Goal: Check status: Check status

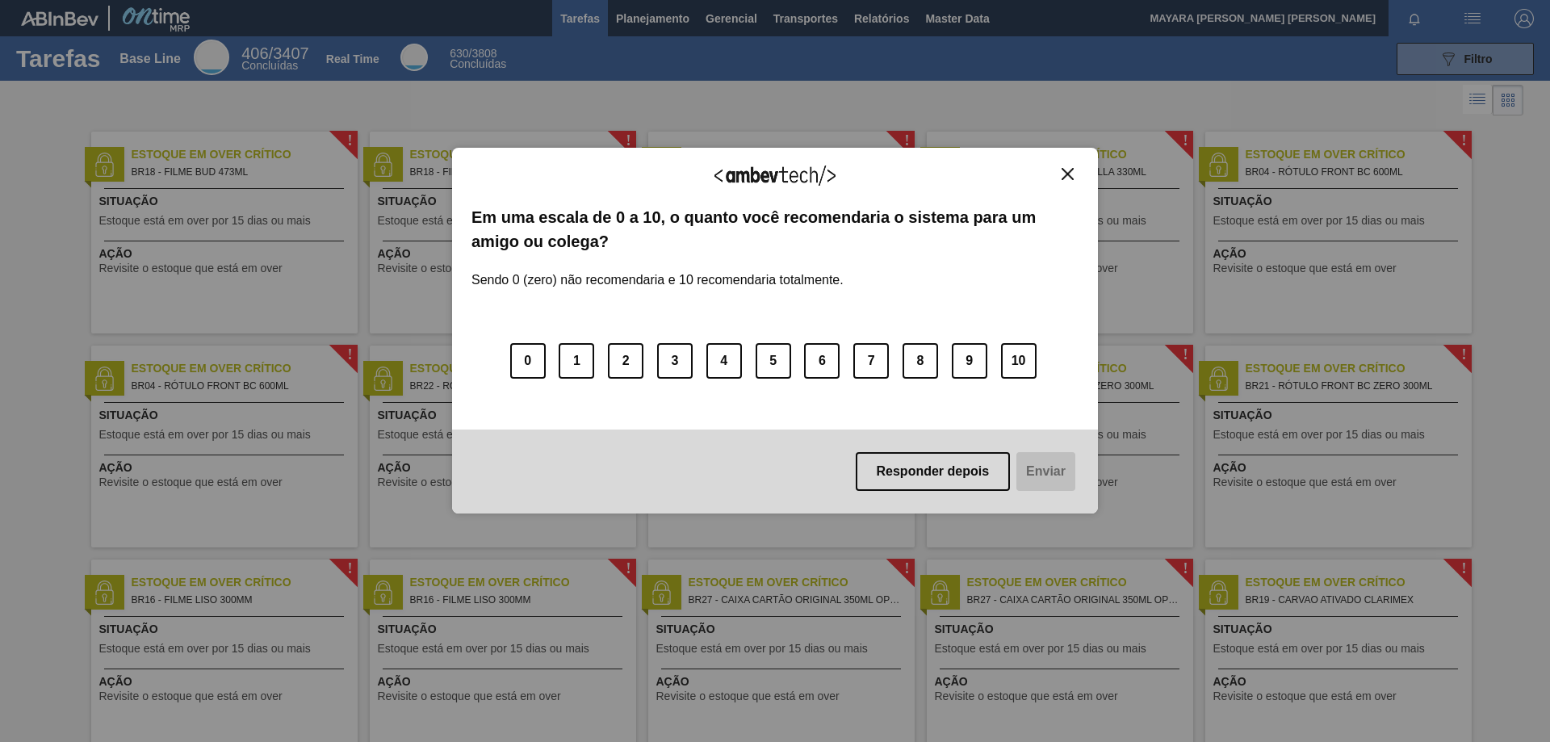
click at [1069, 175] on img "Close" at bounding box center [1067, 174] width 12 height 12
click at [1074, 177] on button "Close" at bounding box center [1068, 174] width 22 height 14
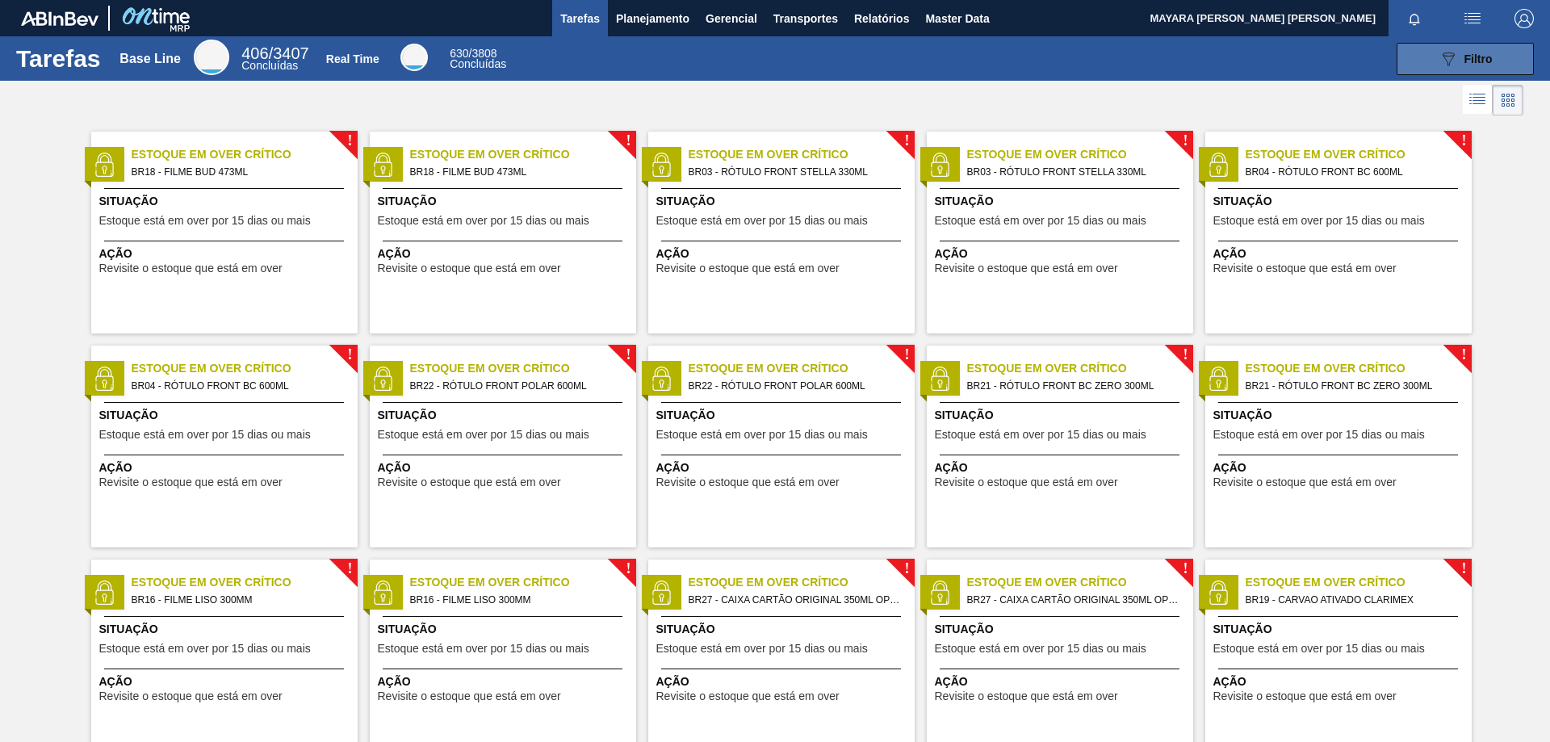
click at [1408, 63] on icon "089F7B8B-B2A5-4AFE-B5C0-19BA573D28AC" at bounding box center [1447, 58] width 19 height 19
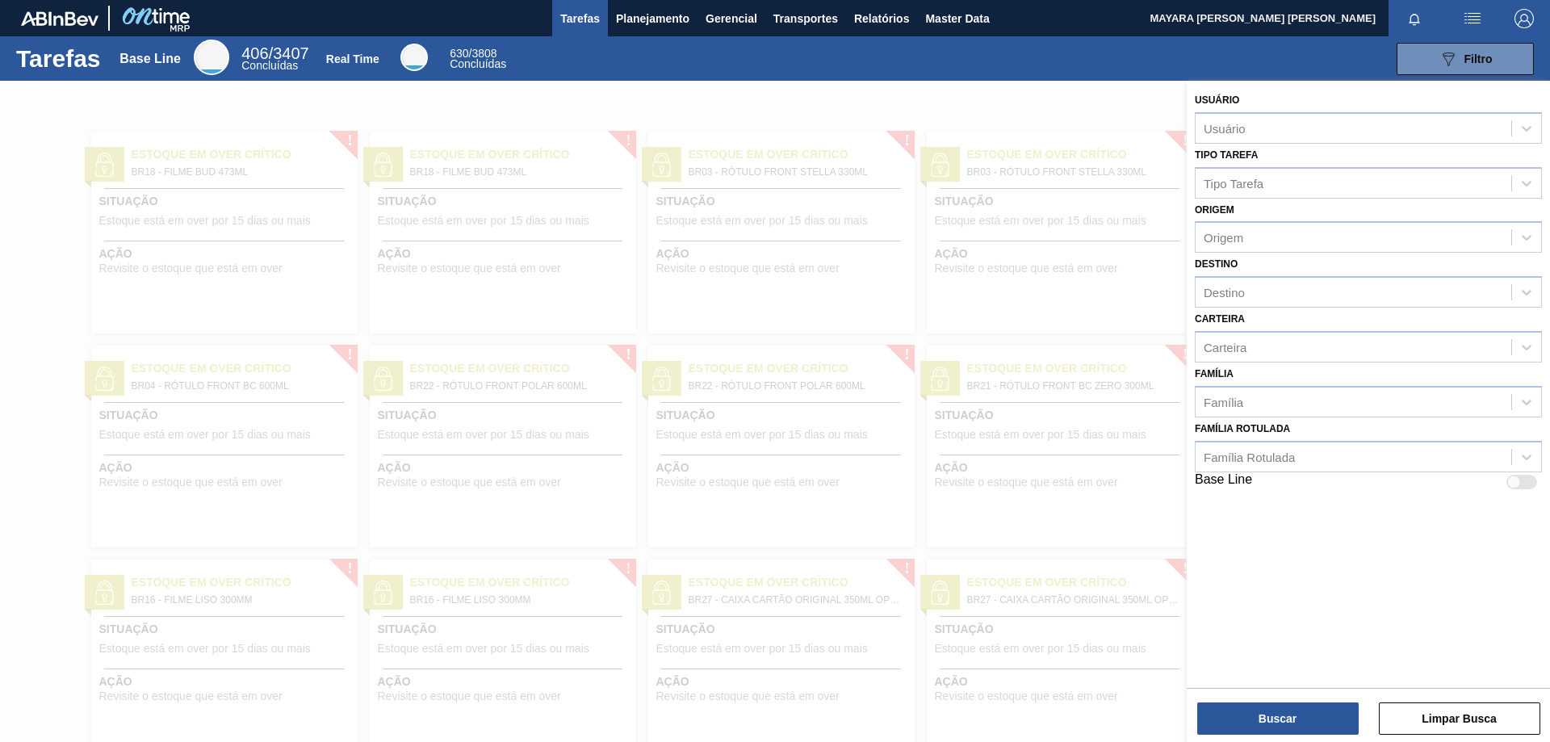
click at [1203, 40] on div "Tarefas Base Line 406 / 3407 Concluídas Real Time 630 / 3808 Concluídas 089F7B8…" at bounding box center [775, 58] width 1550 height 44
click at [630, 19] on span "Planejamento" at bounding box center [652, 18] width 73 height 19
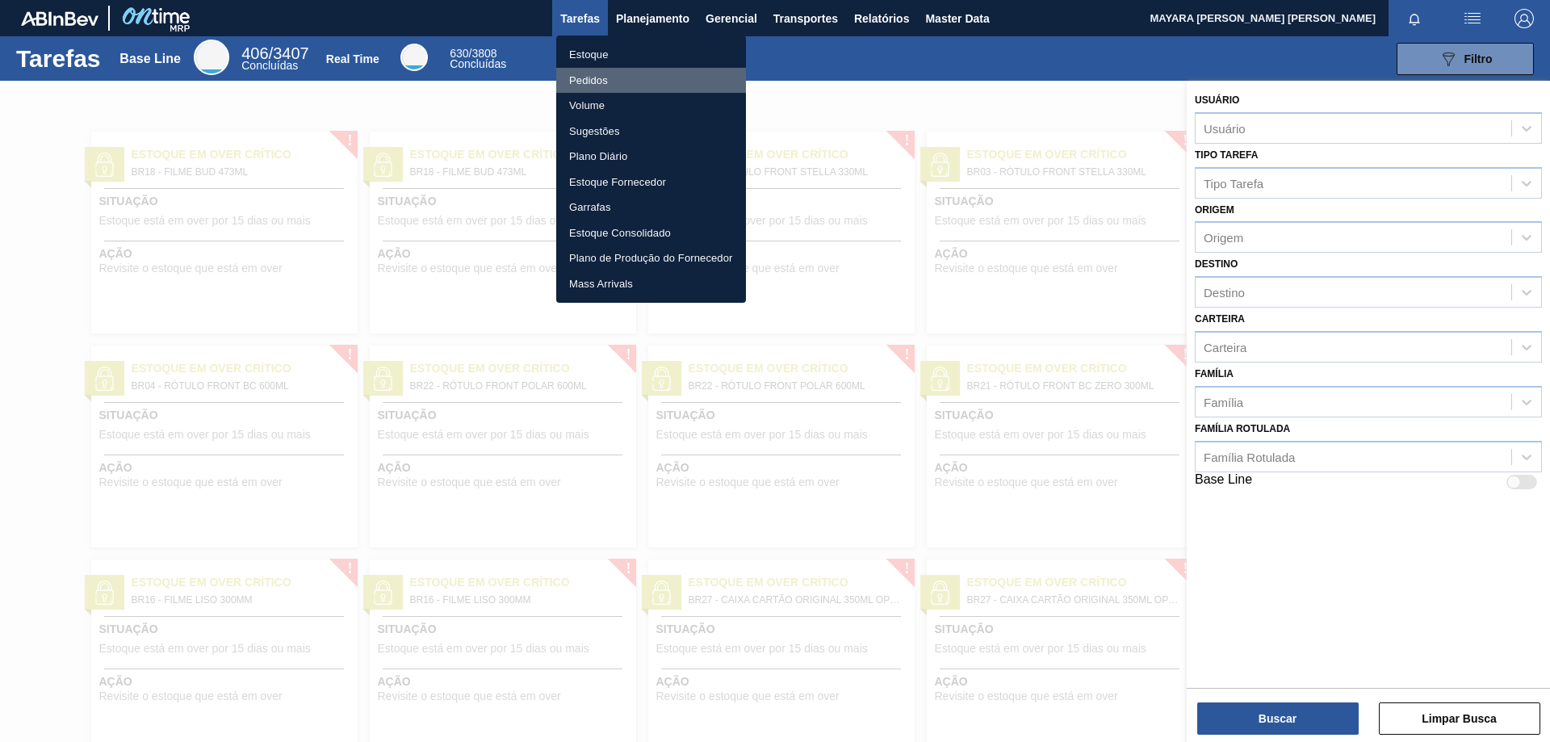
click at [608, 82] on li "Pedidos" at bounding box center [651, 81] width 190 height 26
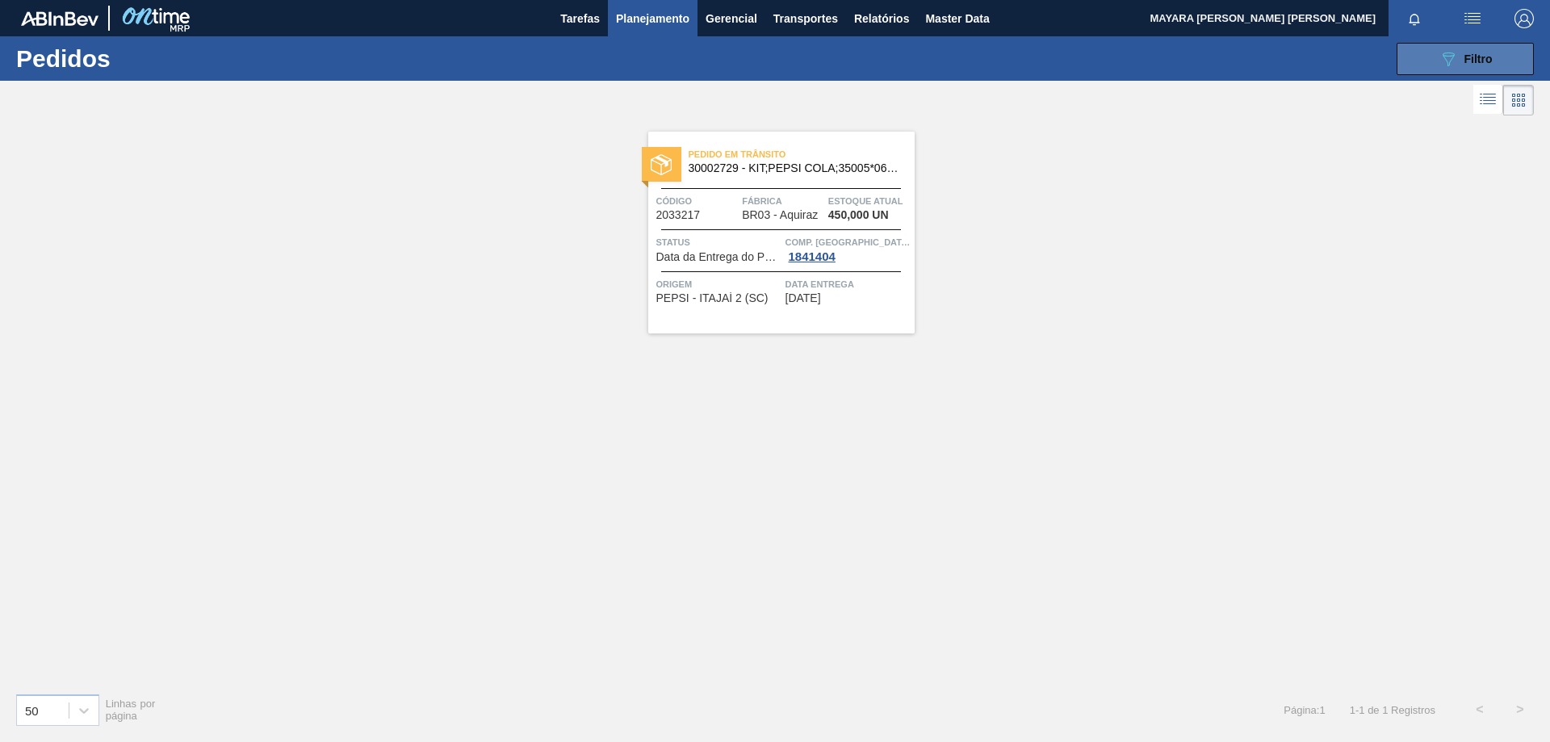
click at [1408, 63] on span "Filtro" at bounding box center [1478, 58] width 28 height 13
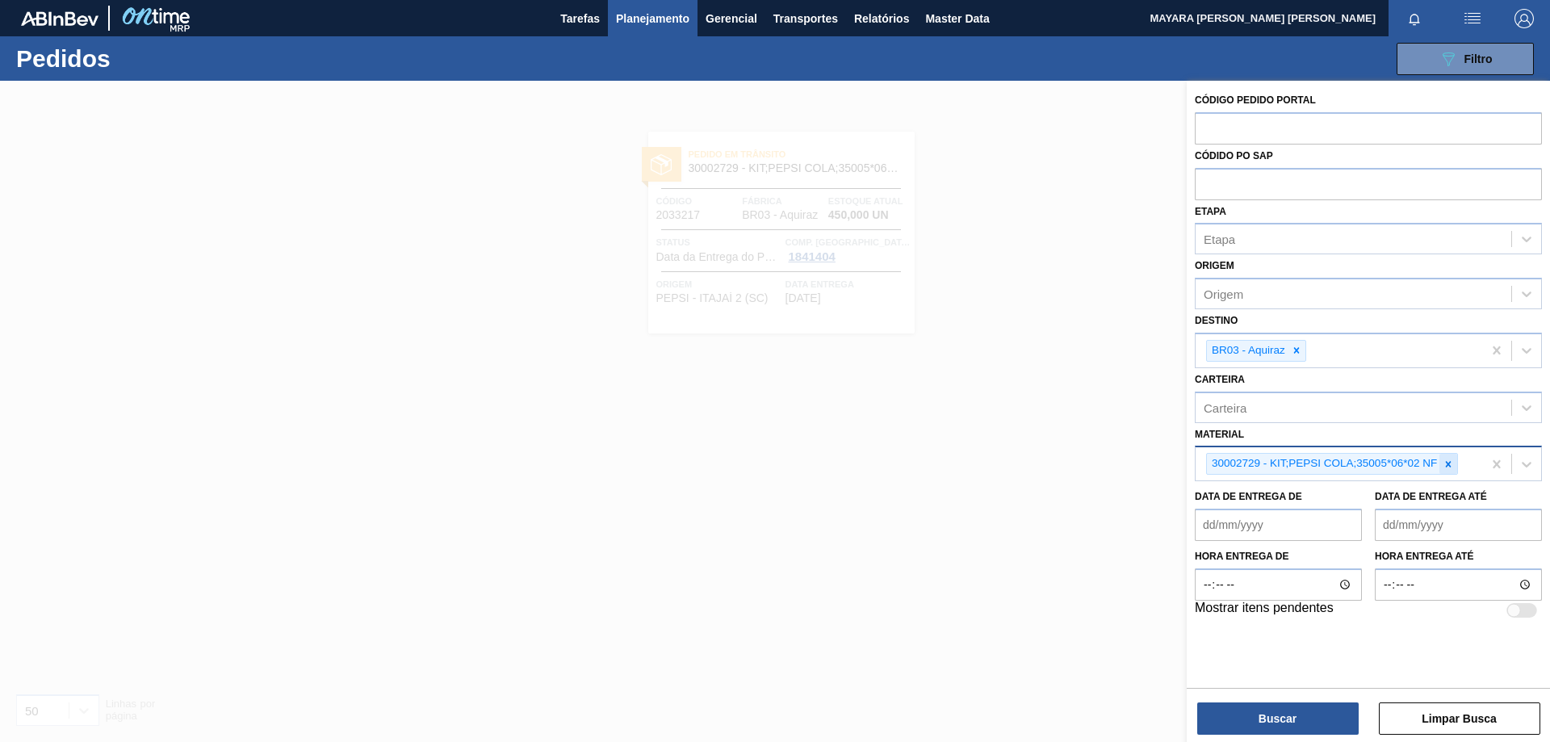
click at [1408, 468] on icon at bounding box center [1447, 463] width 11 height 11
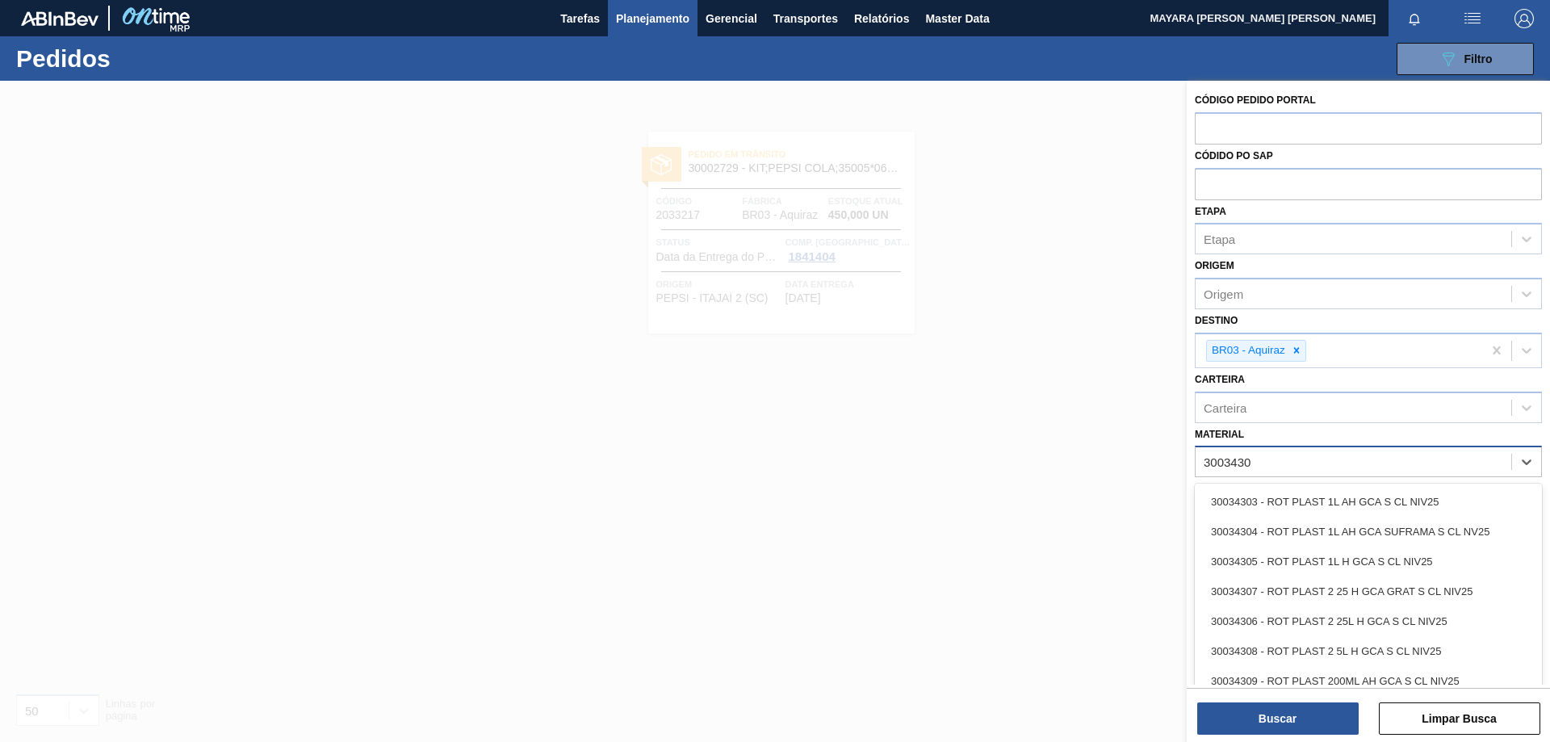
type input "30034305"
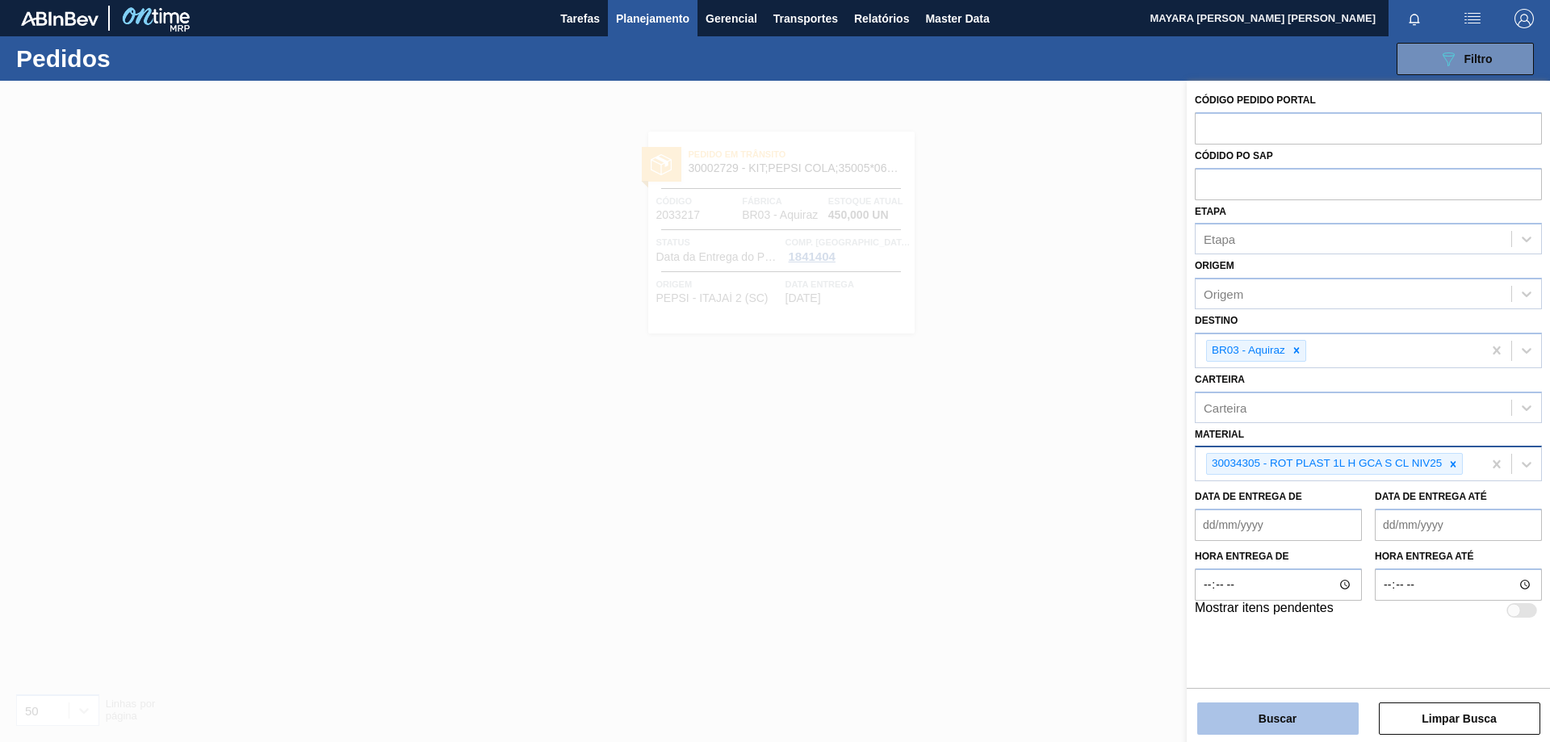
click at [1261, 673] on button "Buscar" at bounding box center [1277, 718] width 161 height 32
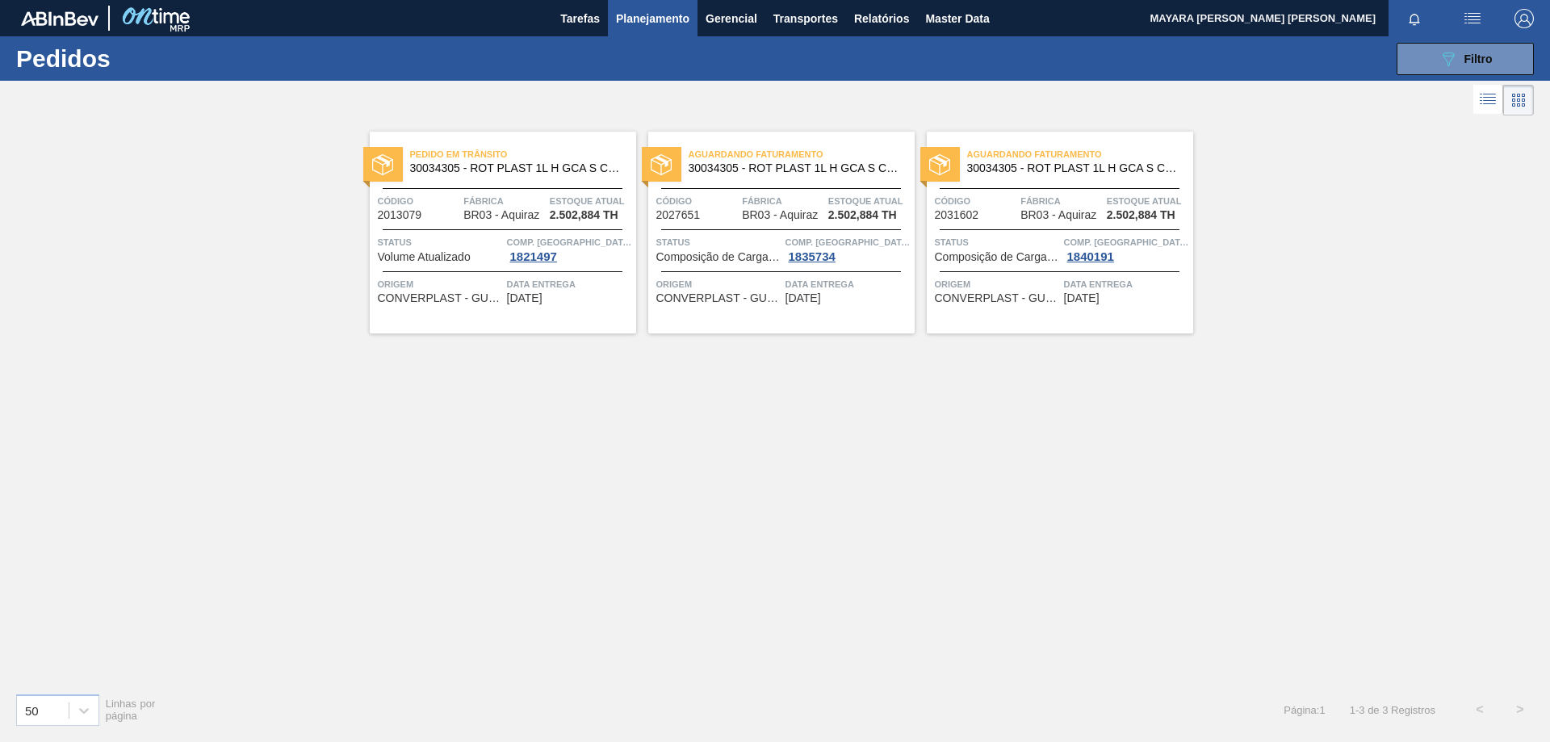
click at [454, 270] on div "Pedido [PERSON_NAME] 30034305 - ROT PLAST 1L H GCA S CL NIV25 Código 2013079 Fá…" at bounding box center [503, 233] width 266 height 202
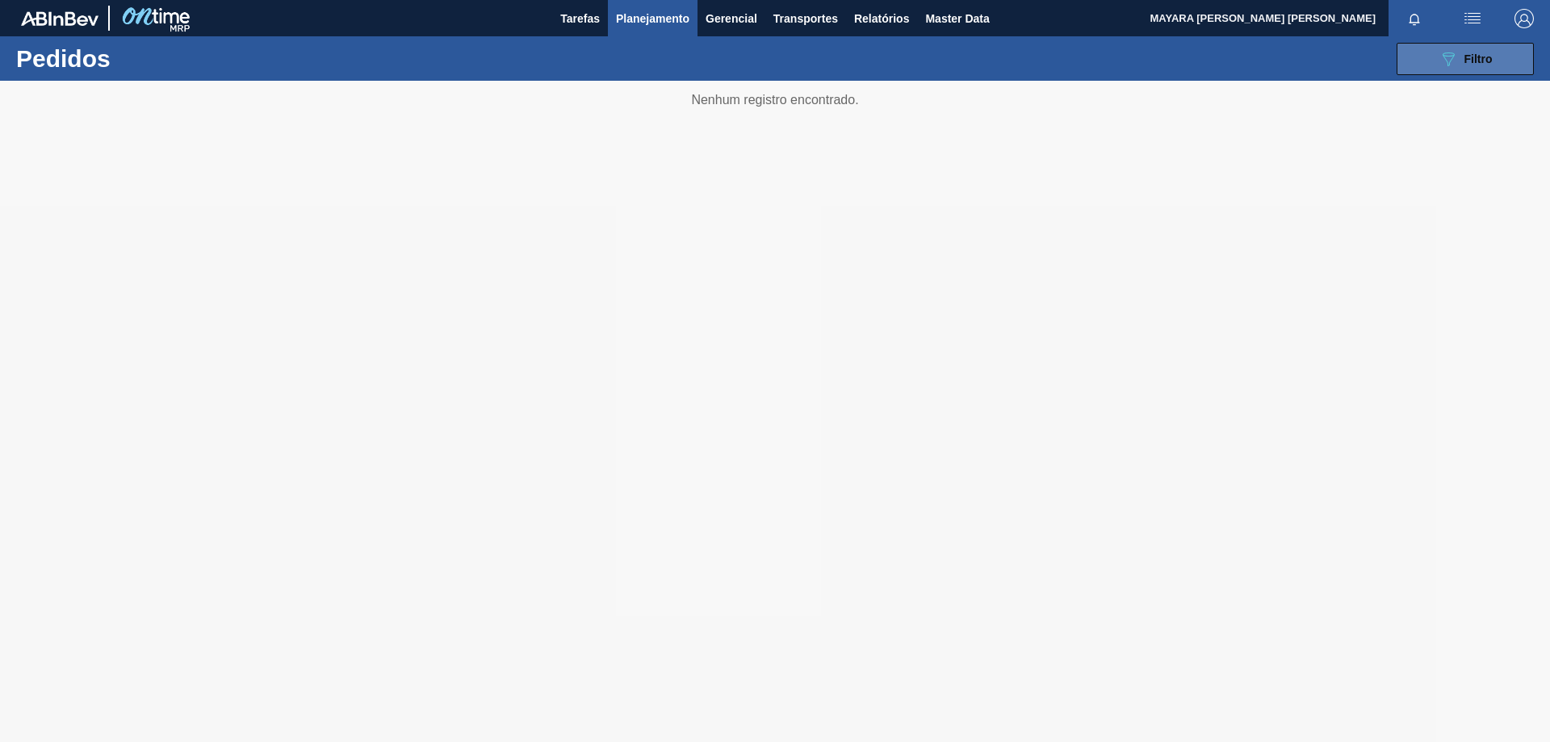
click at [1408, 70] on button "089F7B8B-B2A5-4AFE-B5C0-19BA573D28AC Filtro" at bounding box center [1464, 59] width 137 height 32
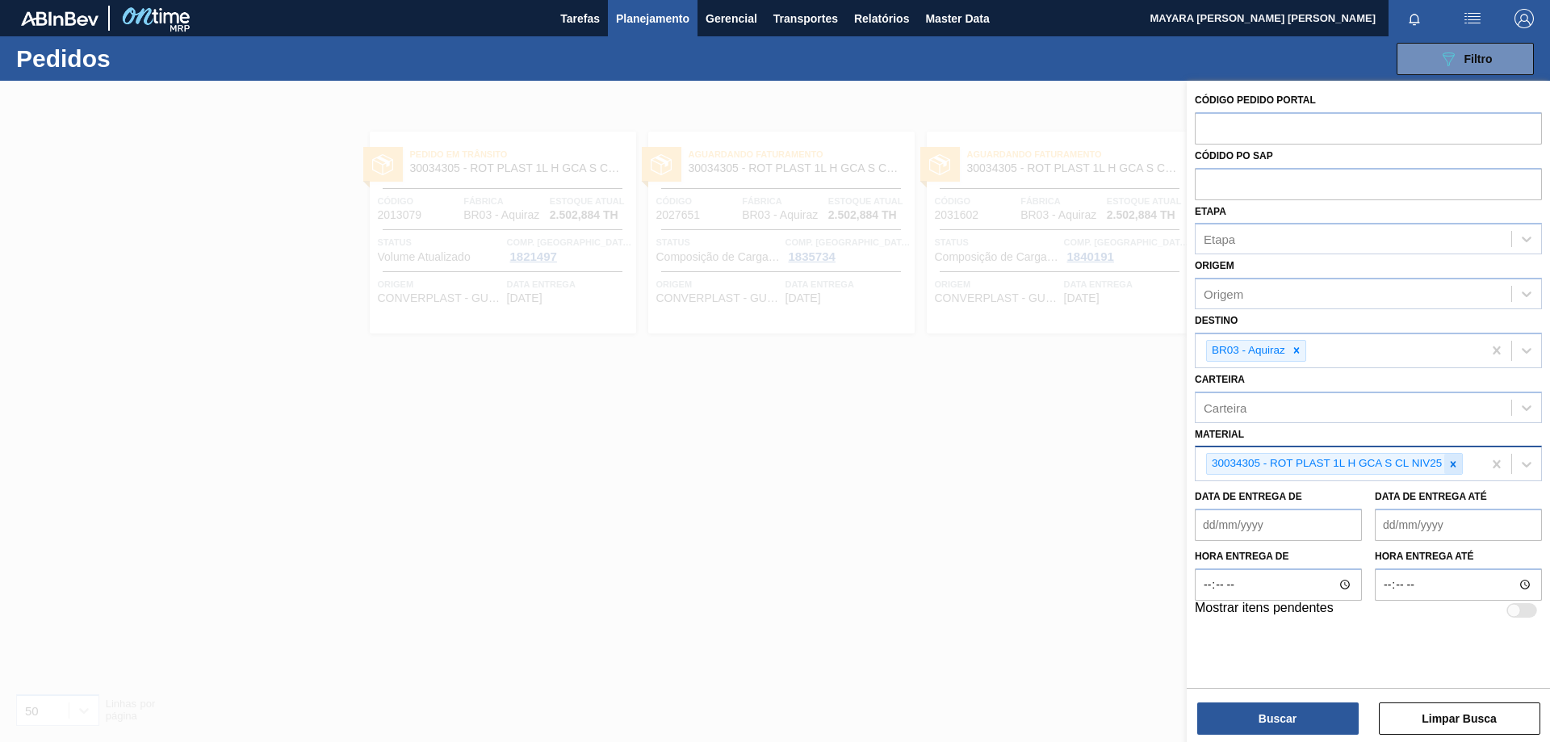
click at [1408, 463] on icon at bounding box center [1452, 463] width 11 height 11
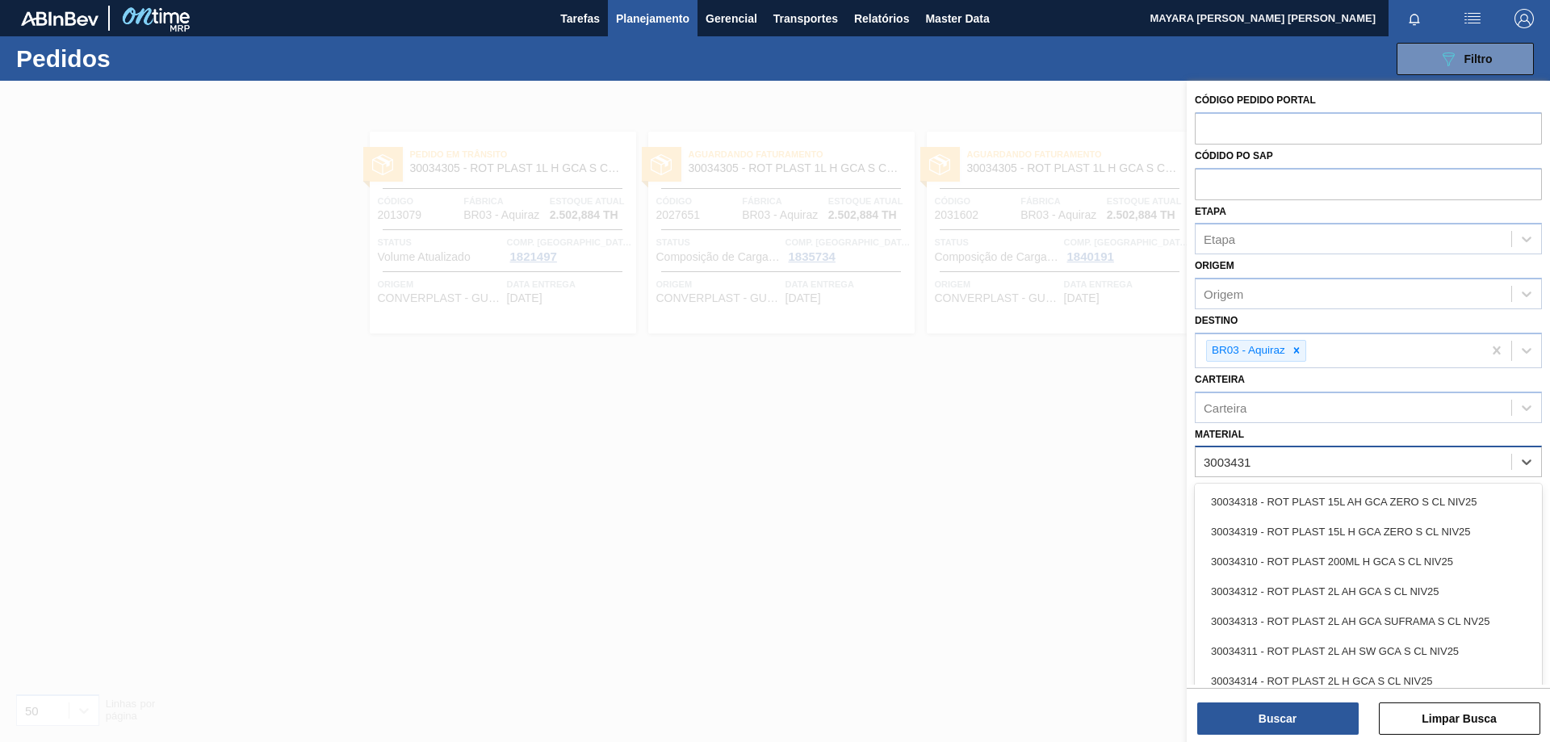
type input "30034310"
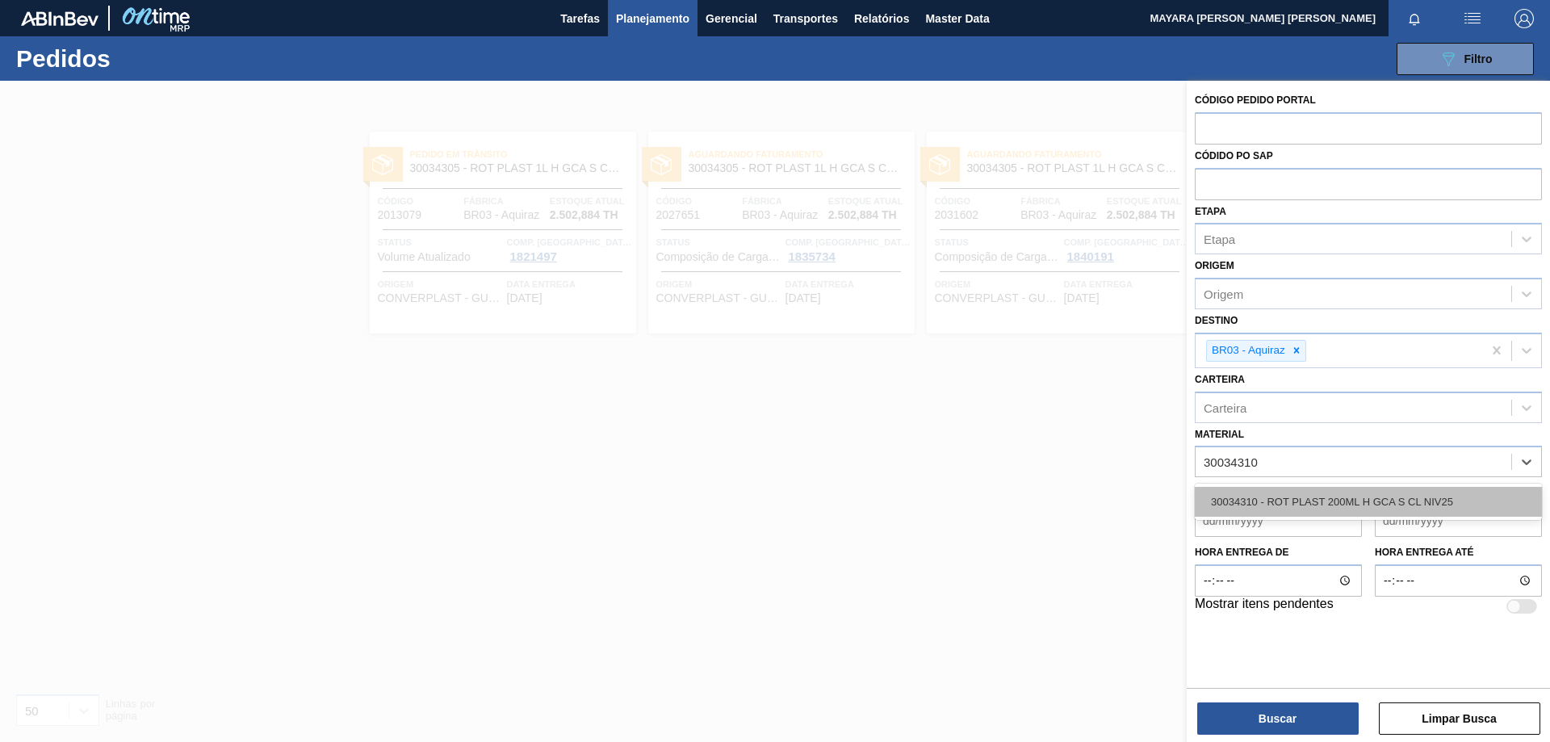
click at [1298, 507] on div "30034310 - ROT PLAST 200ML H GCA S CL NIV25" at bounding box center [1368, 502] width 347 height 30
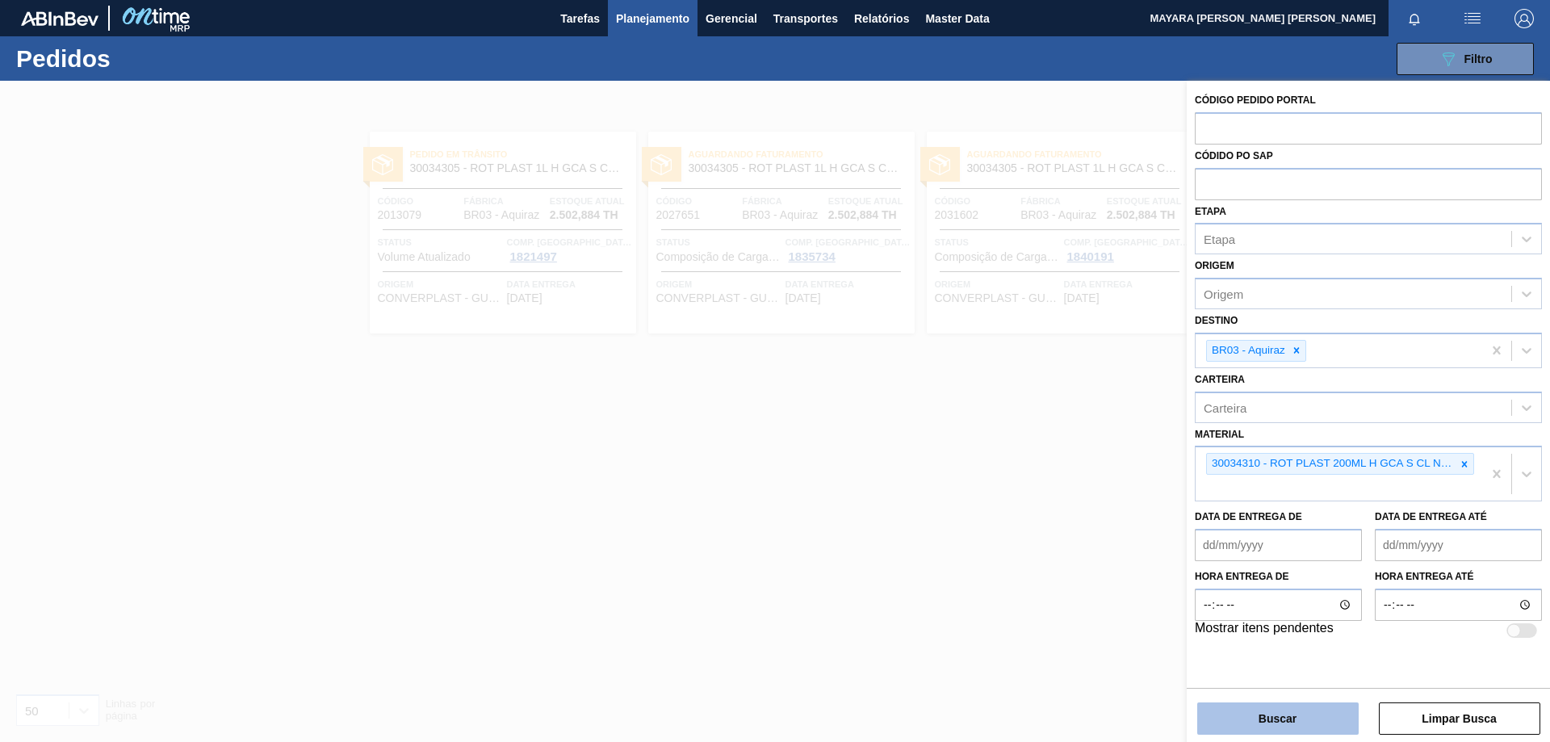
click at [1289, 673] on button "Buscar" at bounding box center [1277, 718] width 161 height 32
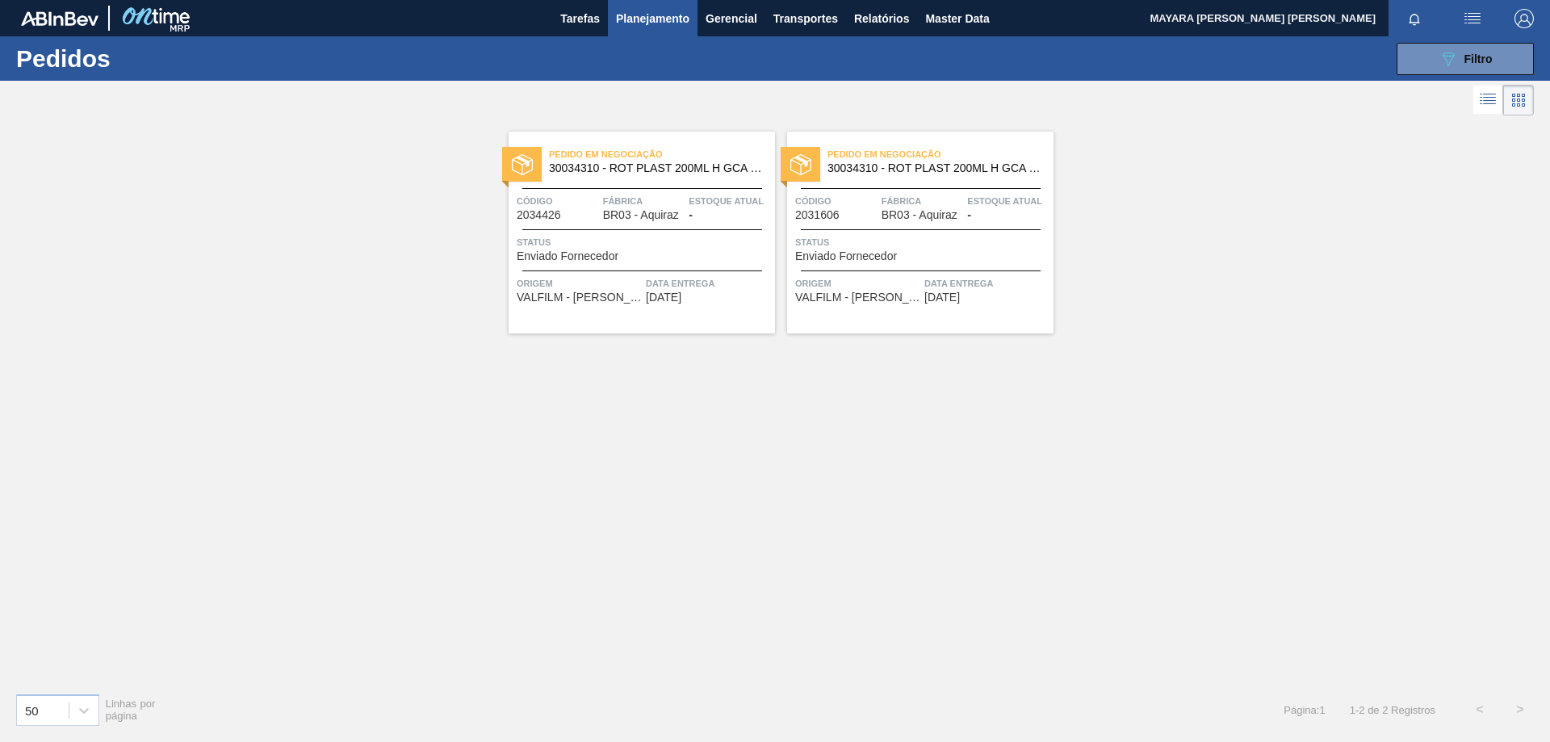
click at [590, 266] on div "Pedido em Negociação 30034310 - ROT PLAST 200ML H GCA S CL NIV25 Código 2034426…" at bounding box center [641, 233] width 266 height 202
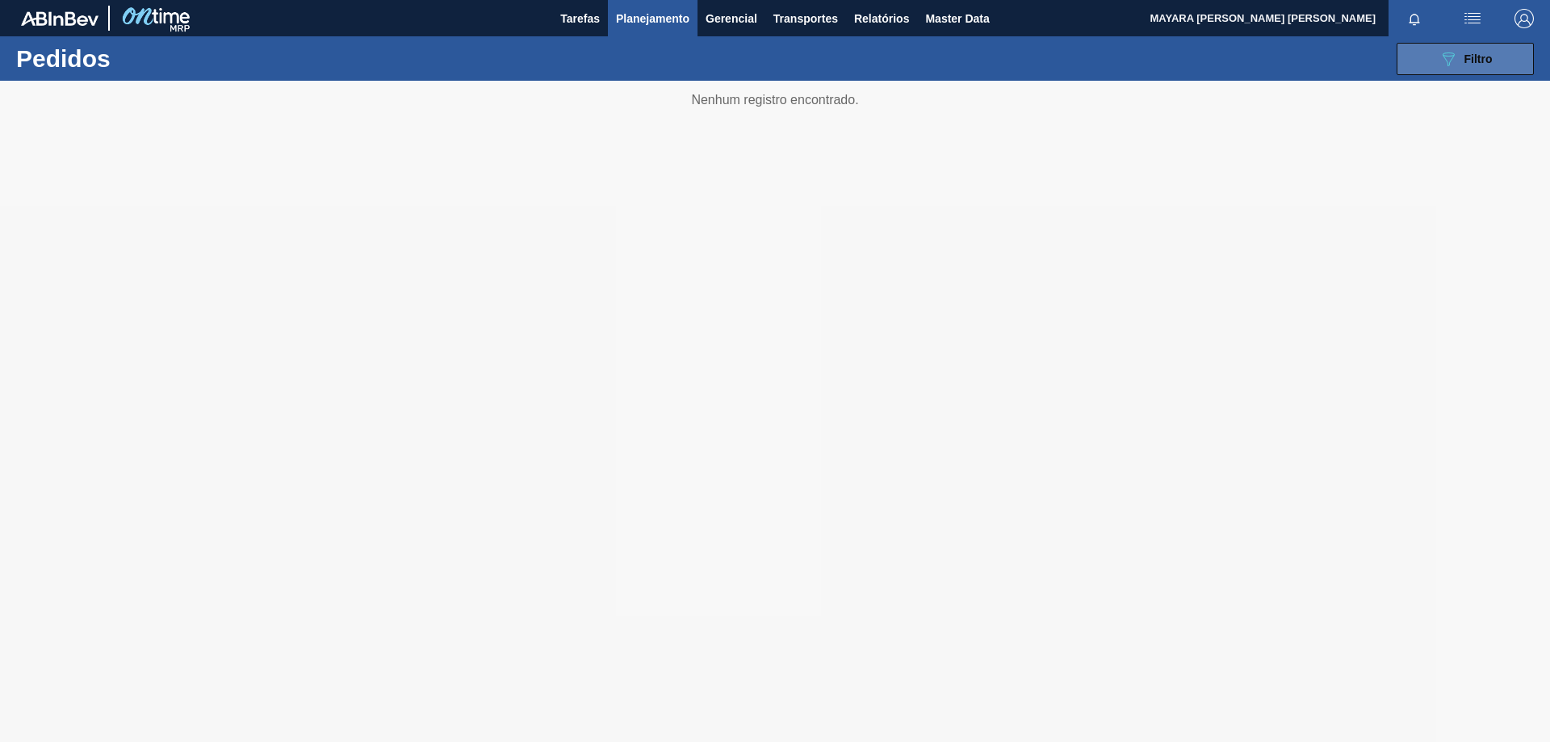
click at [1408, 66] on button "089F7B8B-B2A5-4AFE-B5C0-19BA573D28AC Filtro" at bounding box center [1464, 59] width 137 height 32
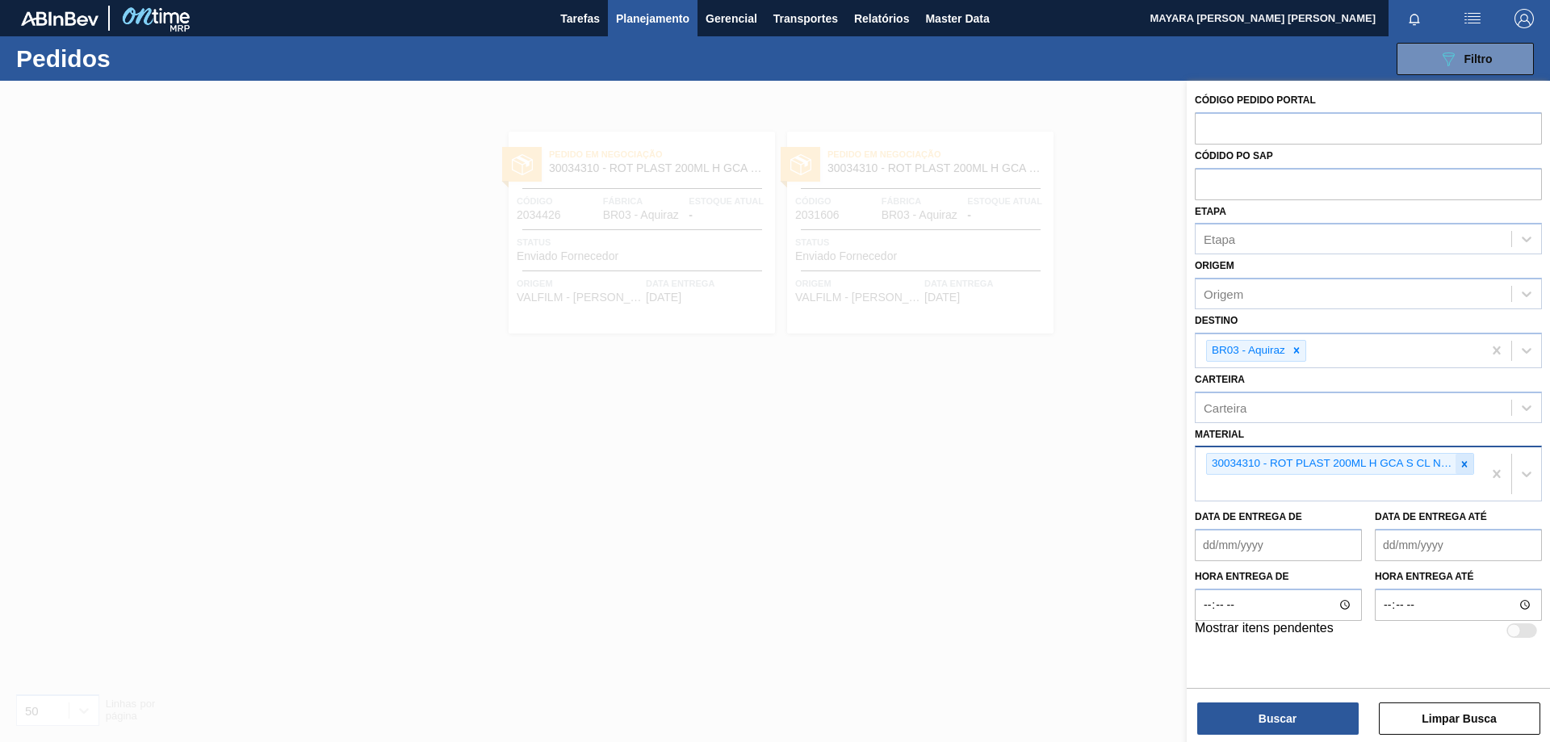
click at [1408, 464] on icon at bounding box center [1463, 463] width 11 height 11
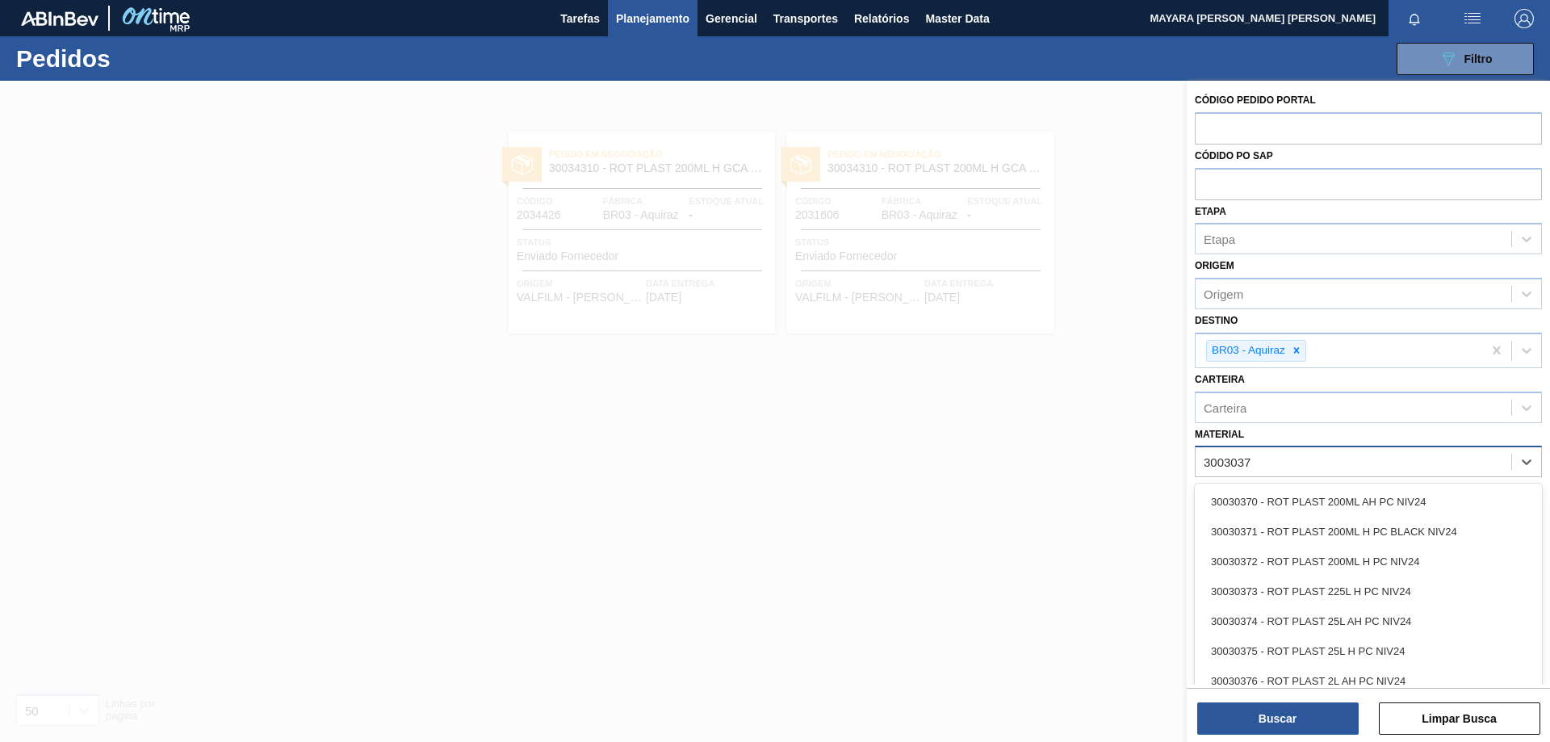
type input "30030372"
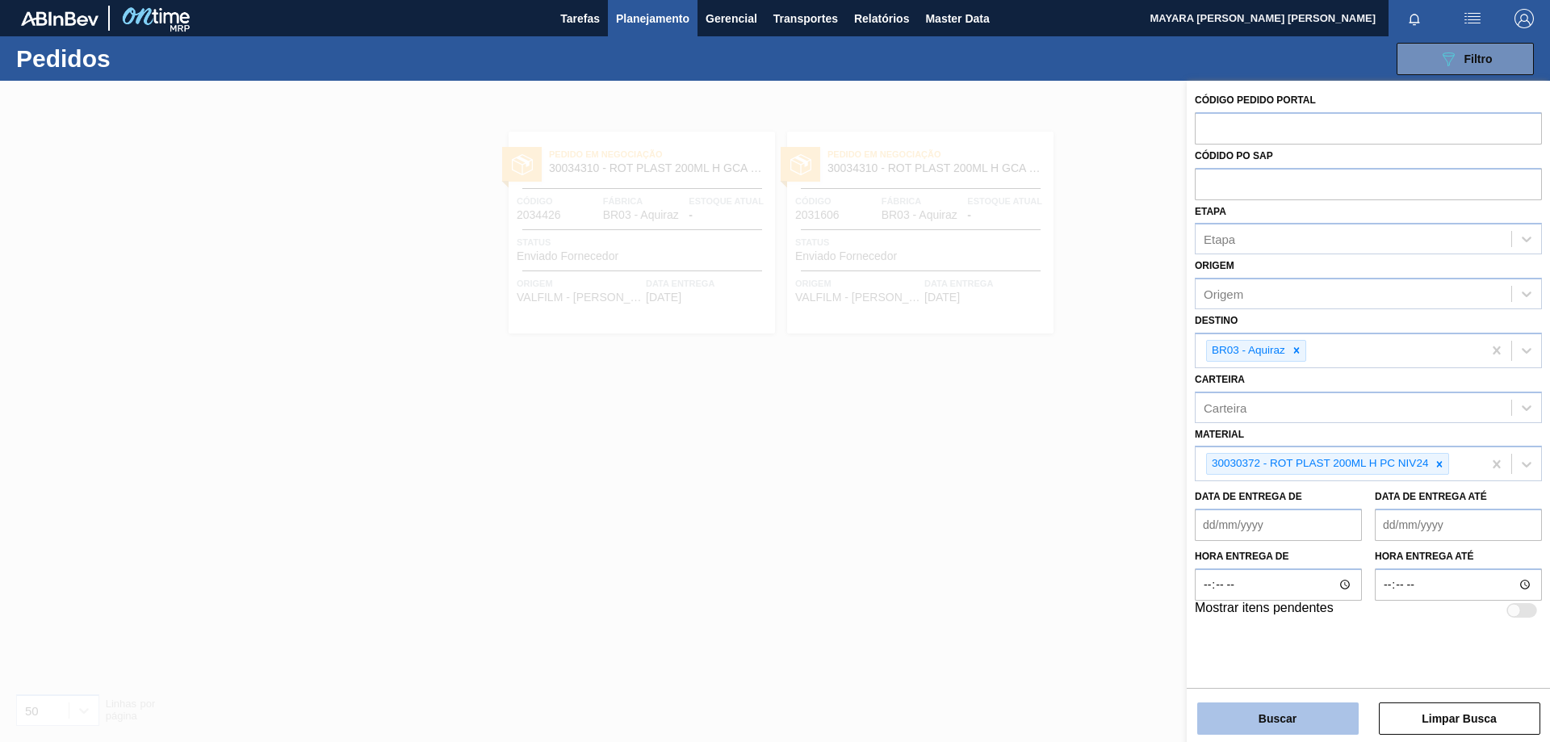
click at [1236, 673] on button "Buscar" at bounding box center [1277, 718] width 161 height 32
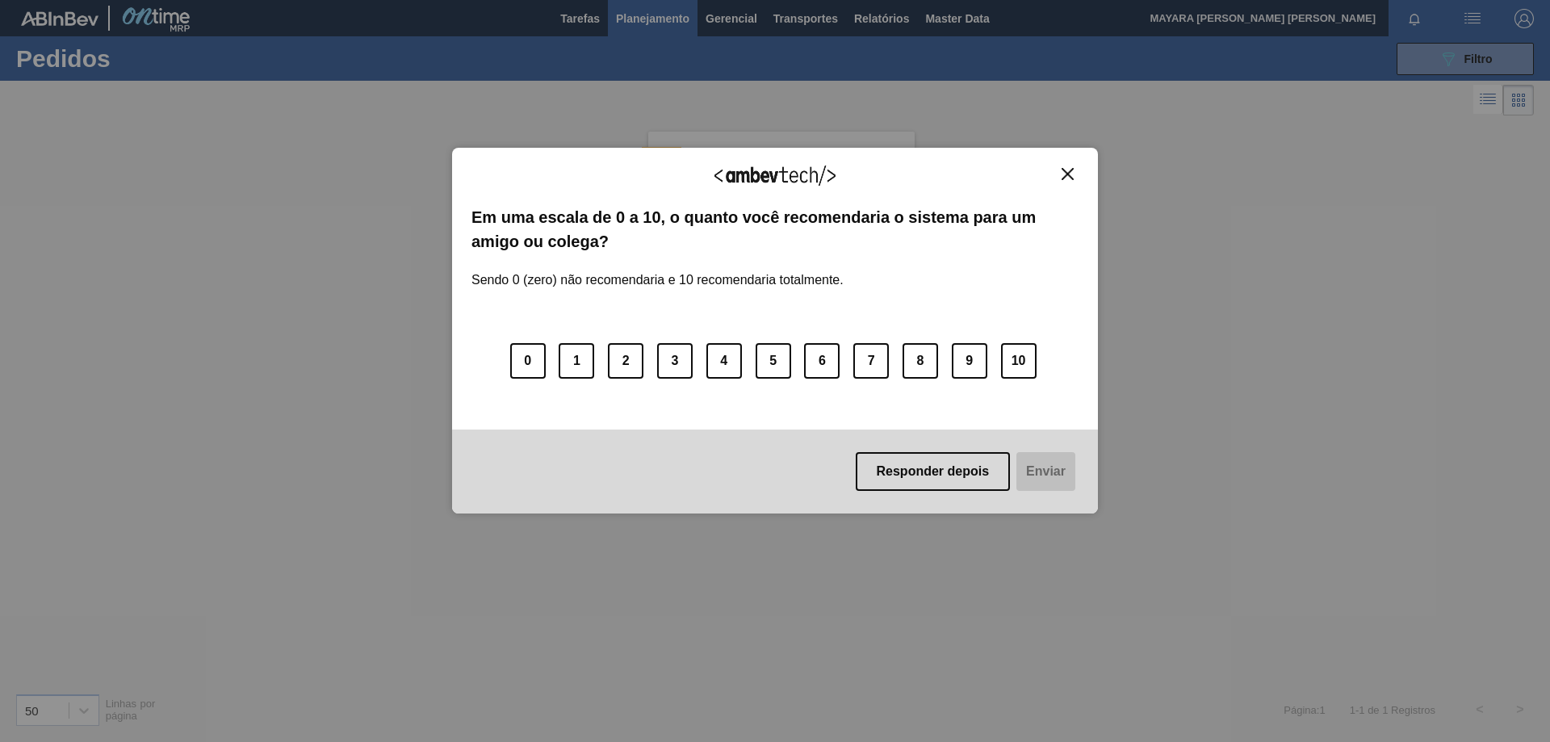
click at [1074, 179] on button "Close" at bounding box center [1068, 174] width 22 height 14
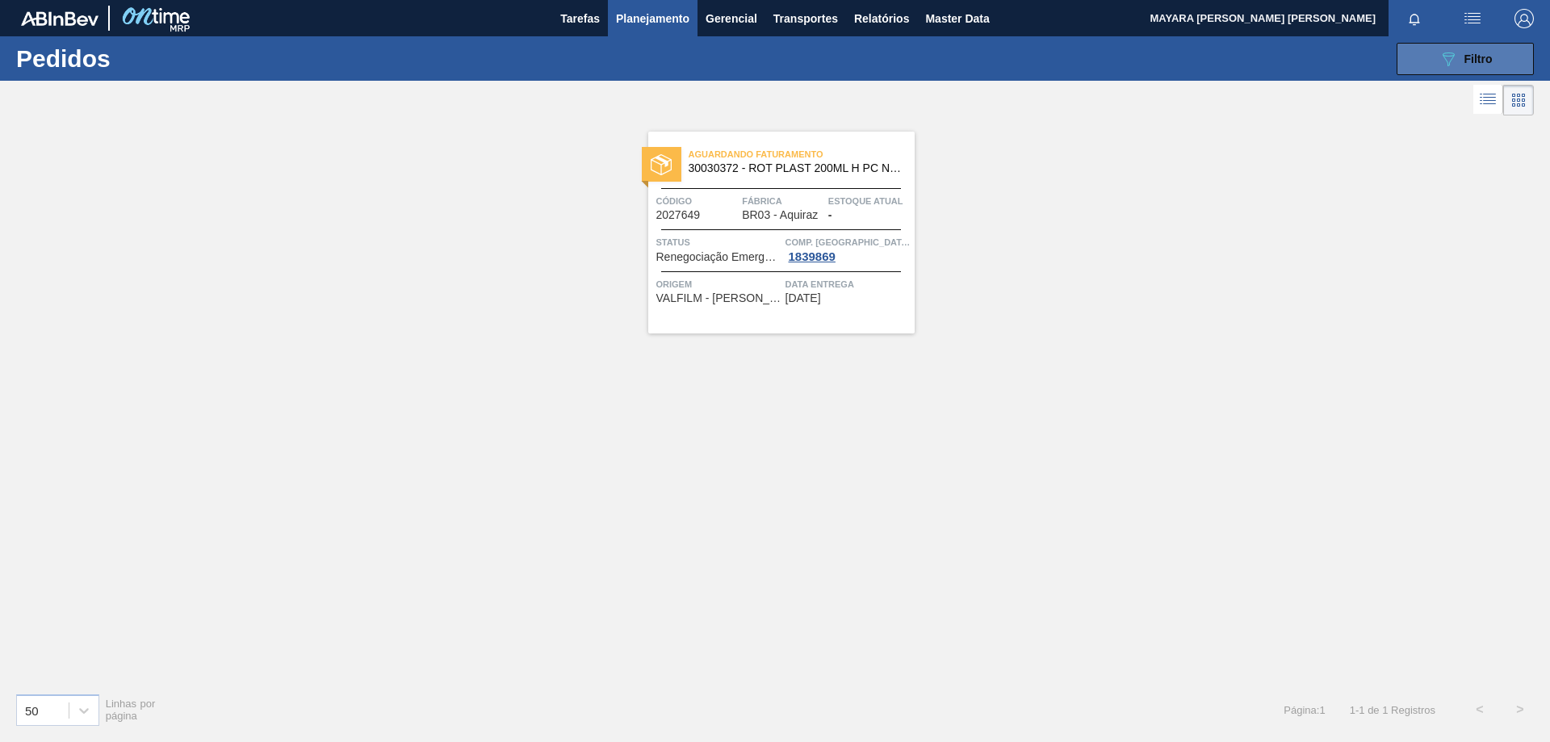
click at [1408, 57] on button "089F7B8B-B2A5-4AFE-B5C0-19BA573D28AC Filtro" at bounding box center [1464, 59] width 137 height 32
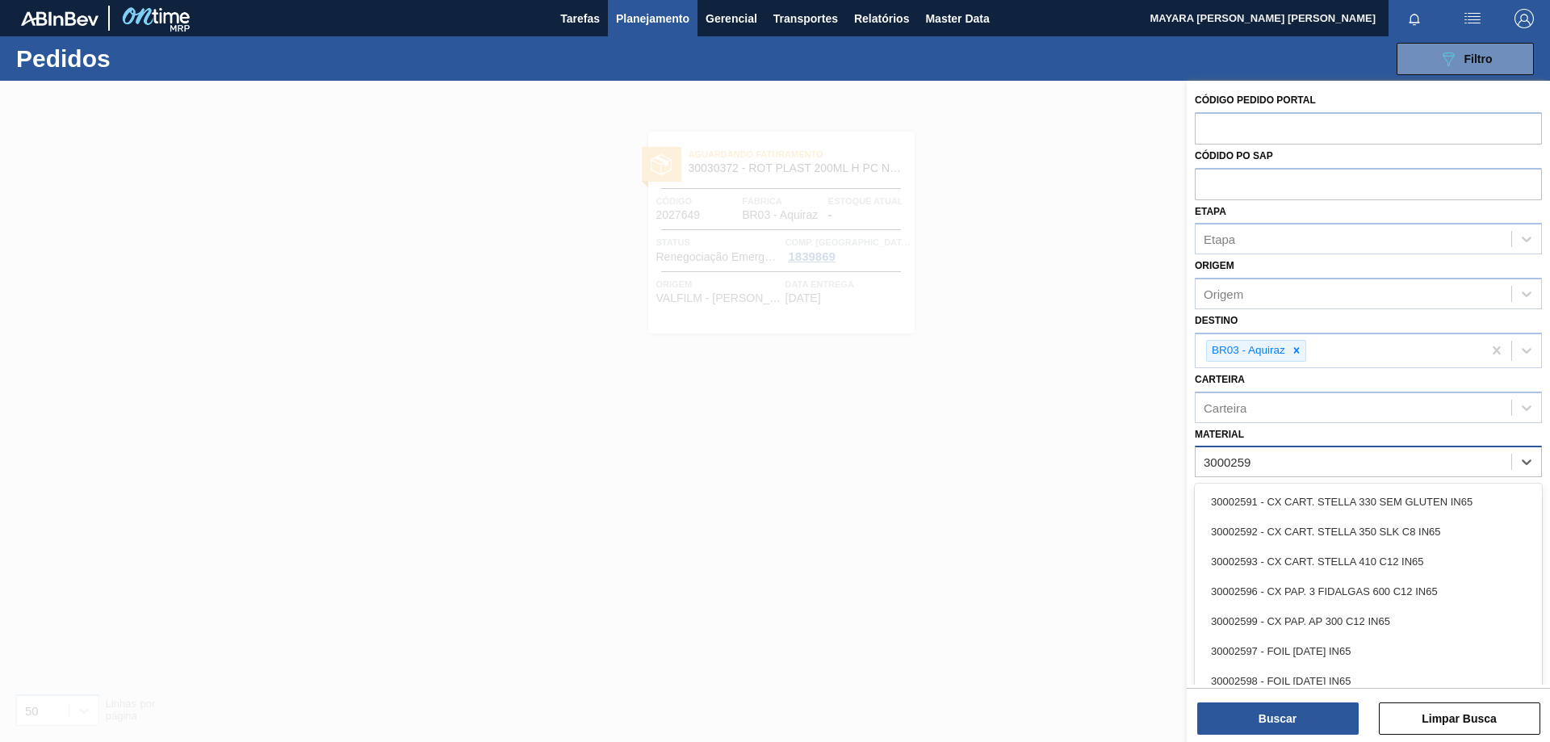
type input "30002598"
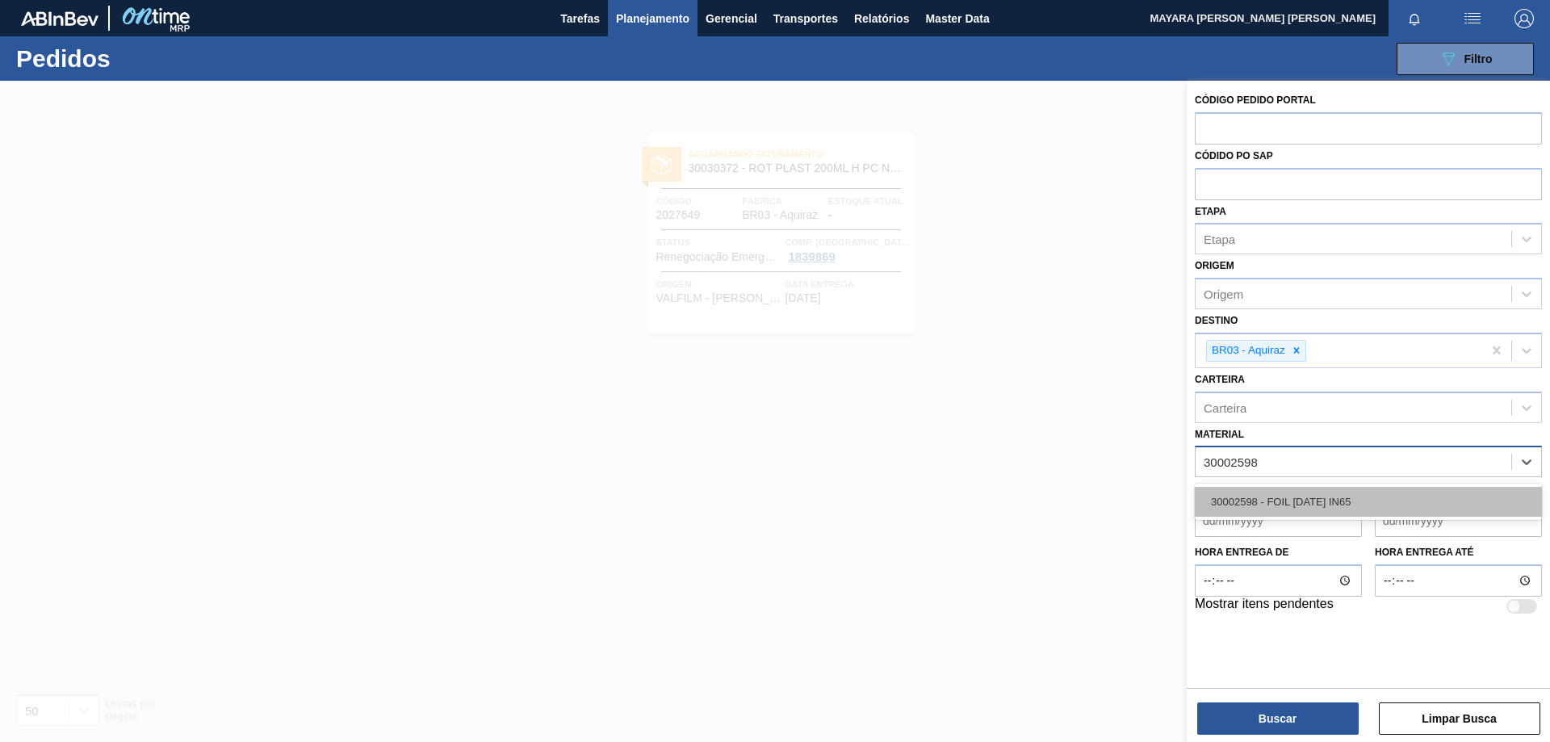
click at [1338, 500] on div "30002598 - FOIL [DATE] IN65" at bounding box center [1368, 502] width 347 height 30
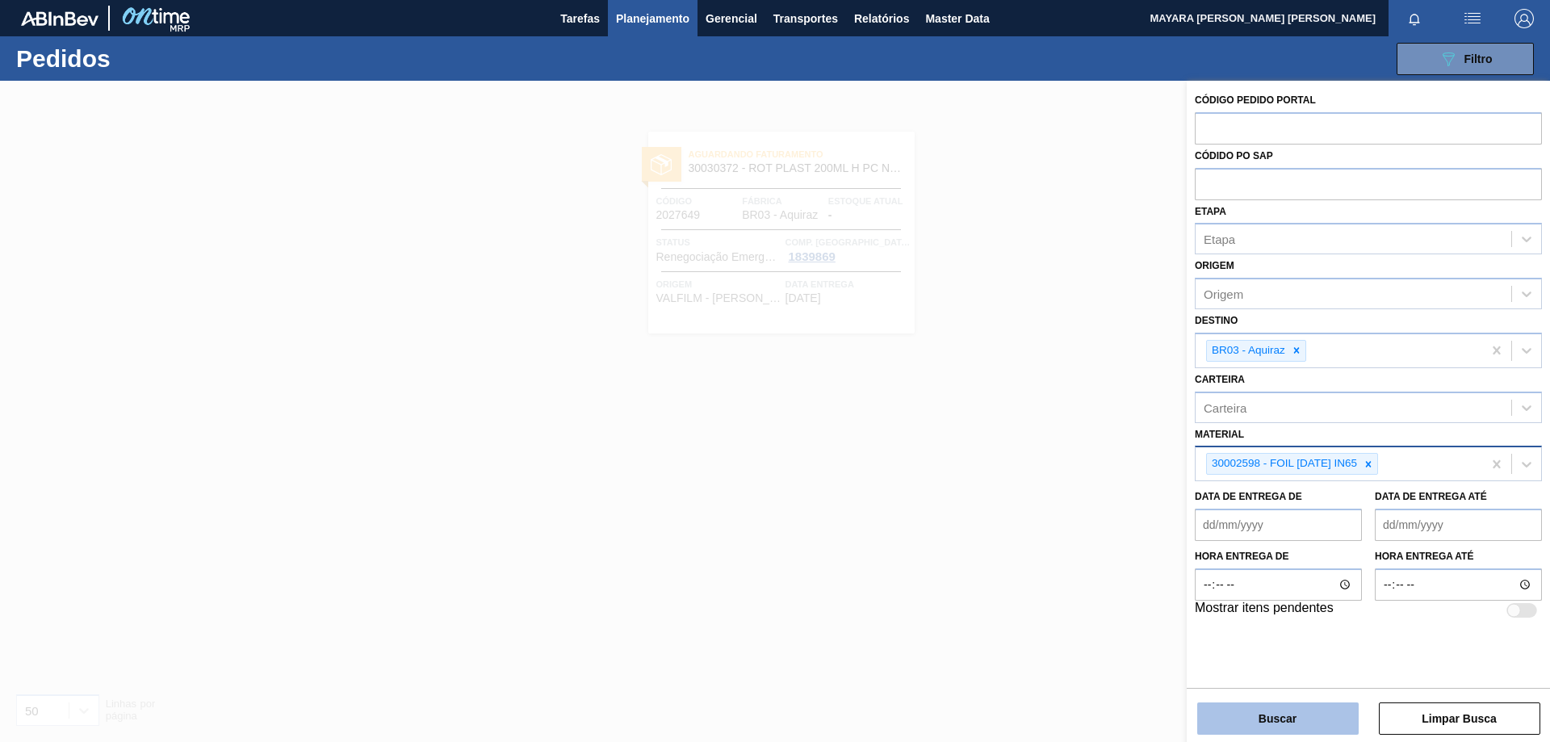
click at [1303, 673] on button "Buscar" at bounding box center [1277, 718] width 161 height 32
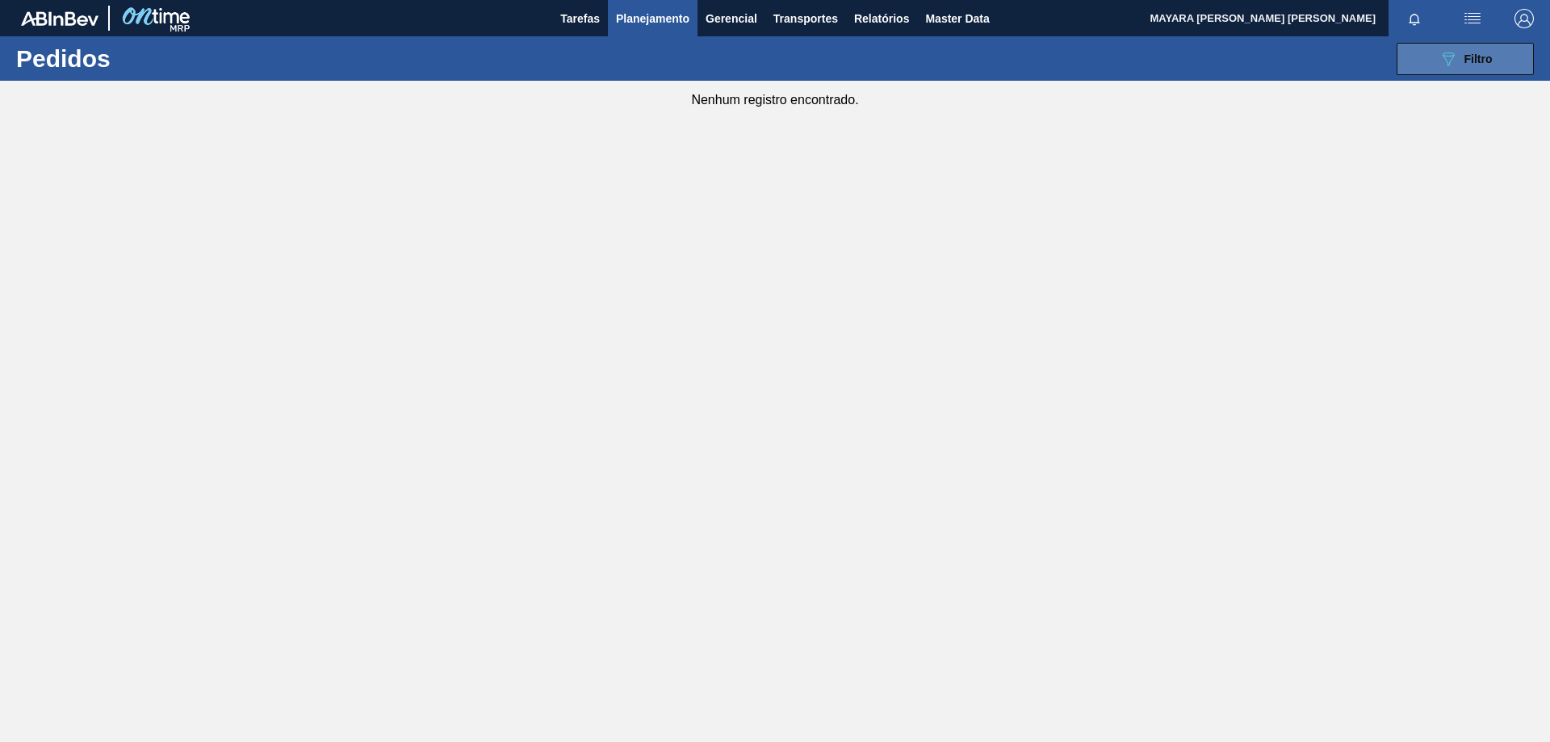
click at [1405, 63] on button "089F7B8B-B2A5-4AFE-B5C0-19BA573D28AC Filtro" at bounding box center [1464, 59] width 137 height 32
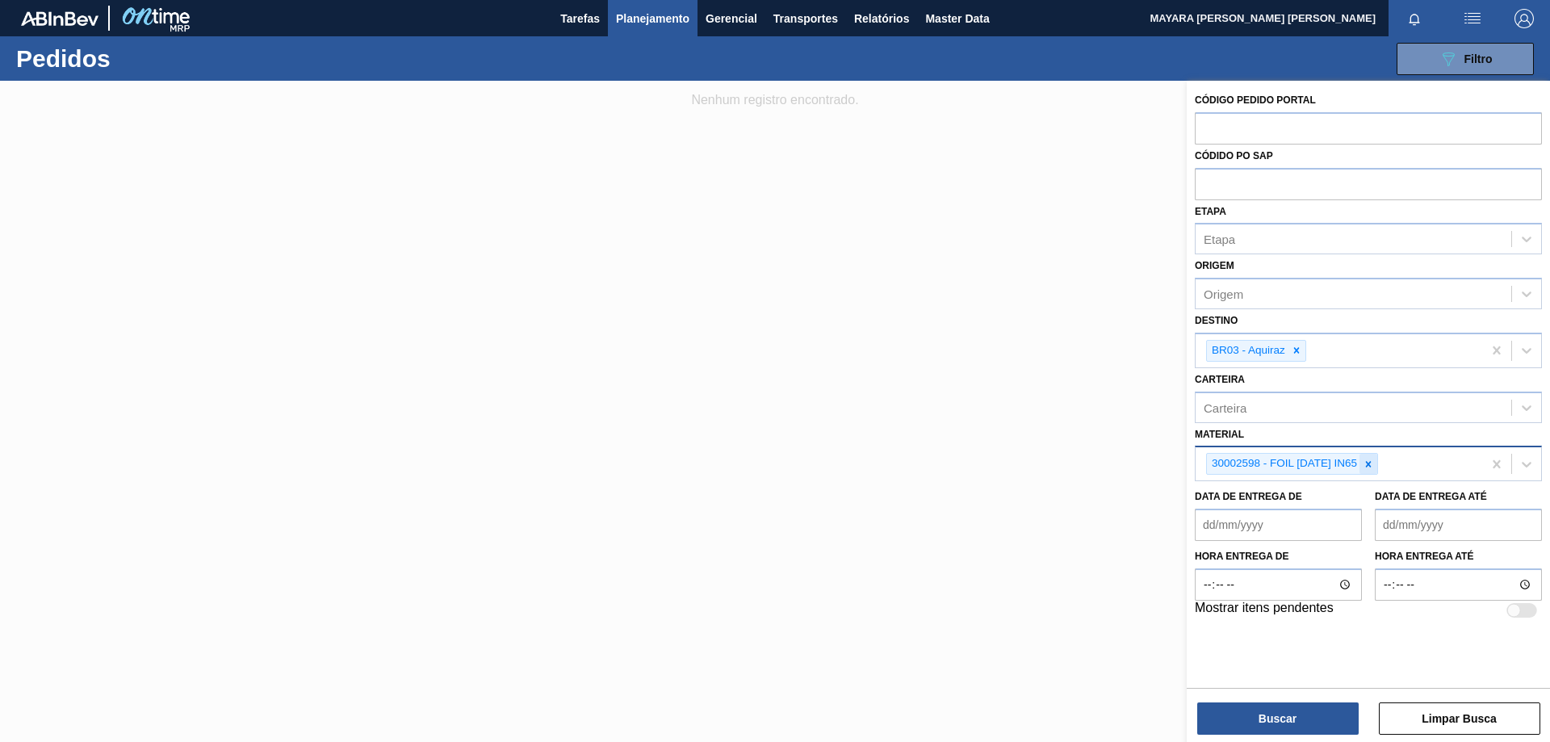
click at [1370, 464] on icon at bounding box center [1369, 464] width 6 height 6
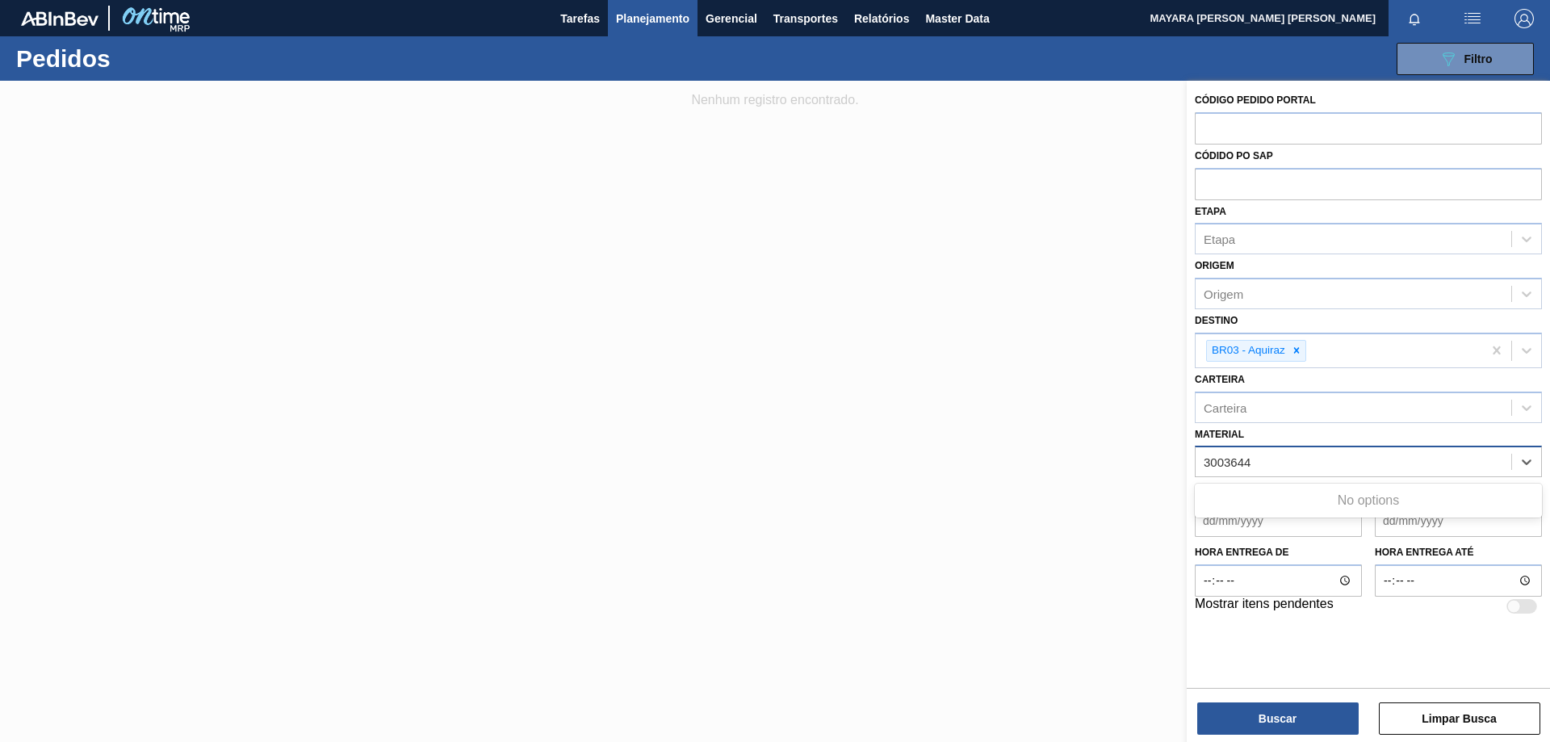
click at [1212, 459] on input "3003644" at bounding box center [1227, 462] width 48 height 14
type input "30003644"
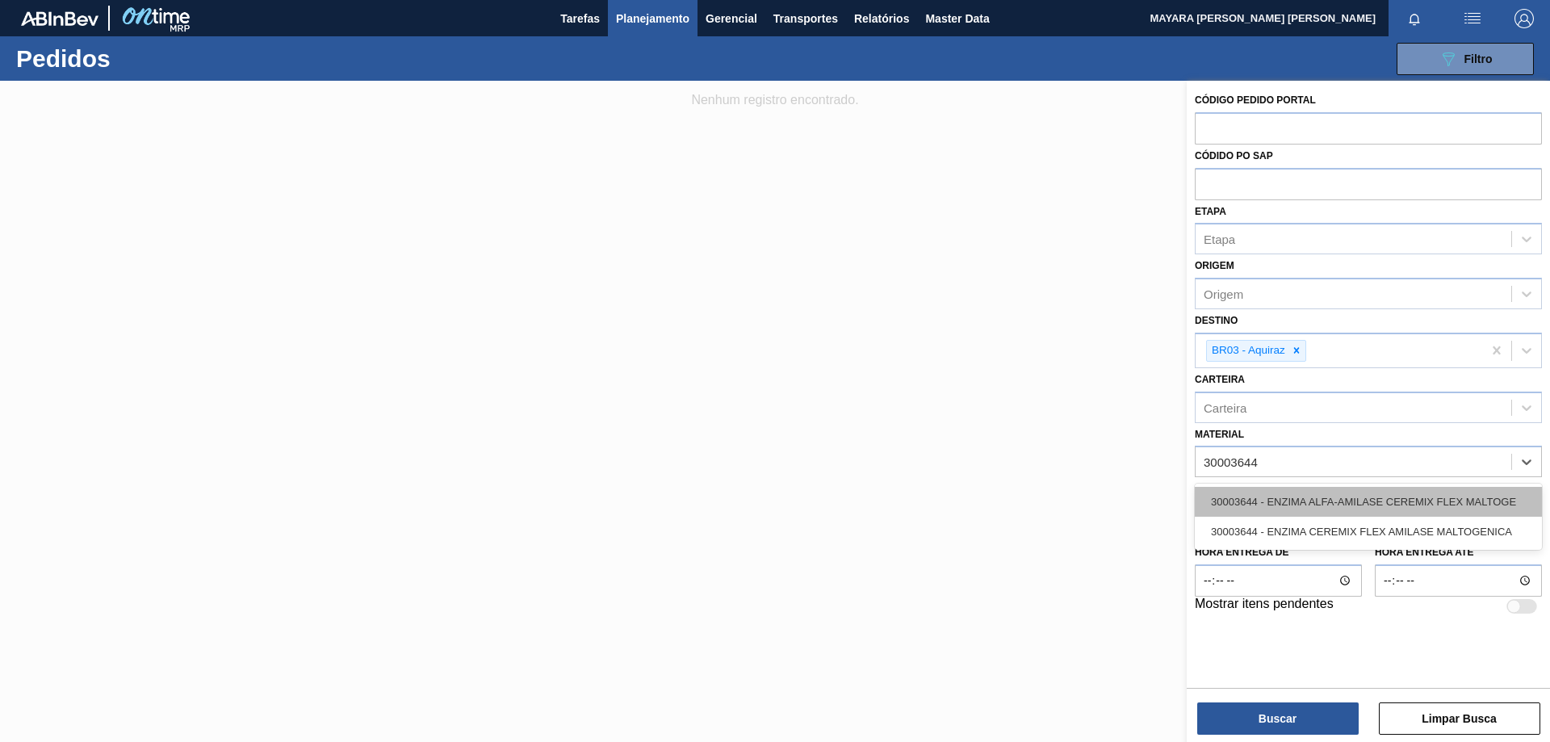
click at [1245, 500] on div "30003644 - ENZIMA ALFA-AMILASE CEREMIX FLEX MALTOGE" at bounding box center [1368, 502] width 347 height 30
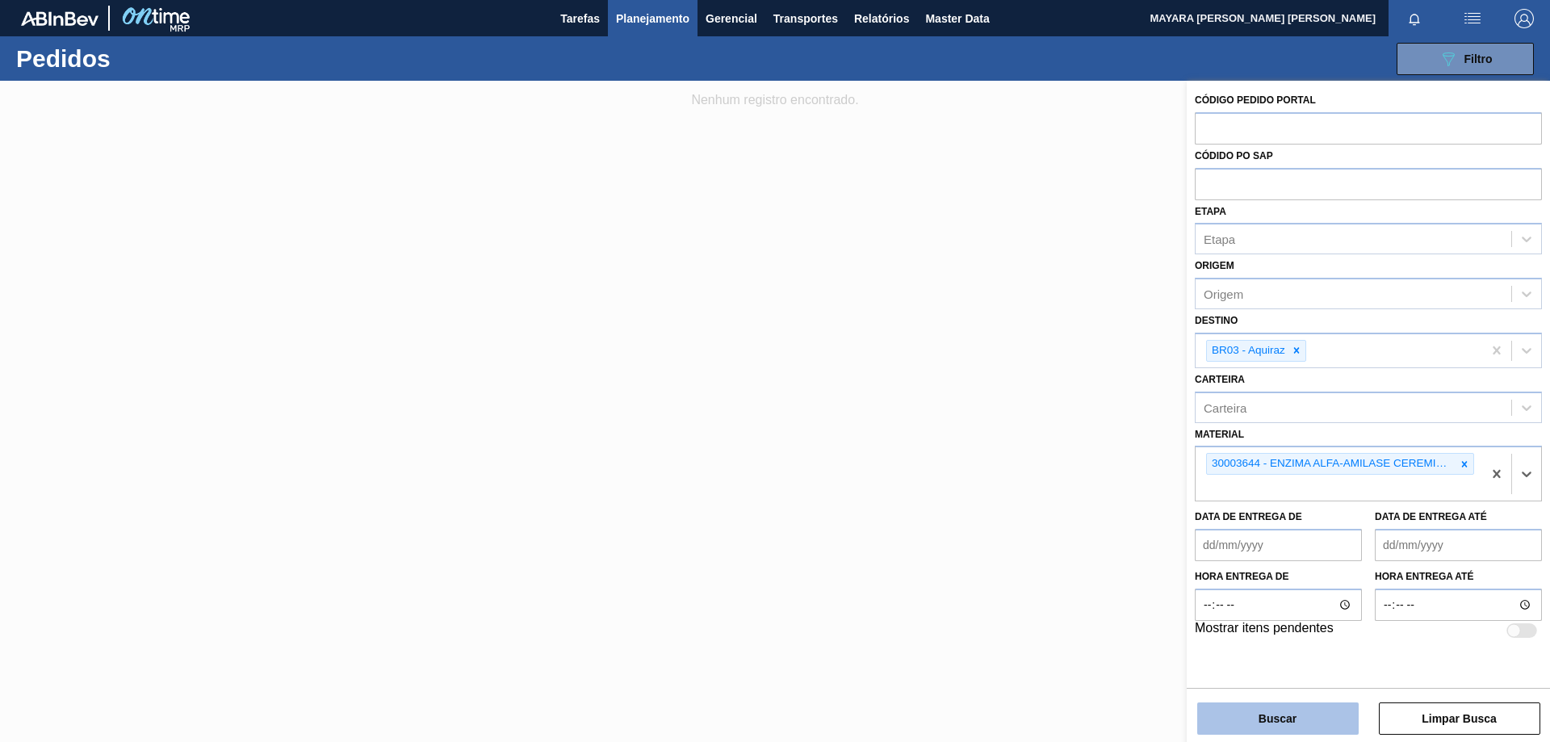
click at [1241, 673] on button "Buscar" at bounding box center [1277, 718] width 161 height 32
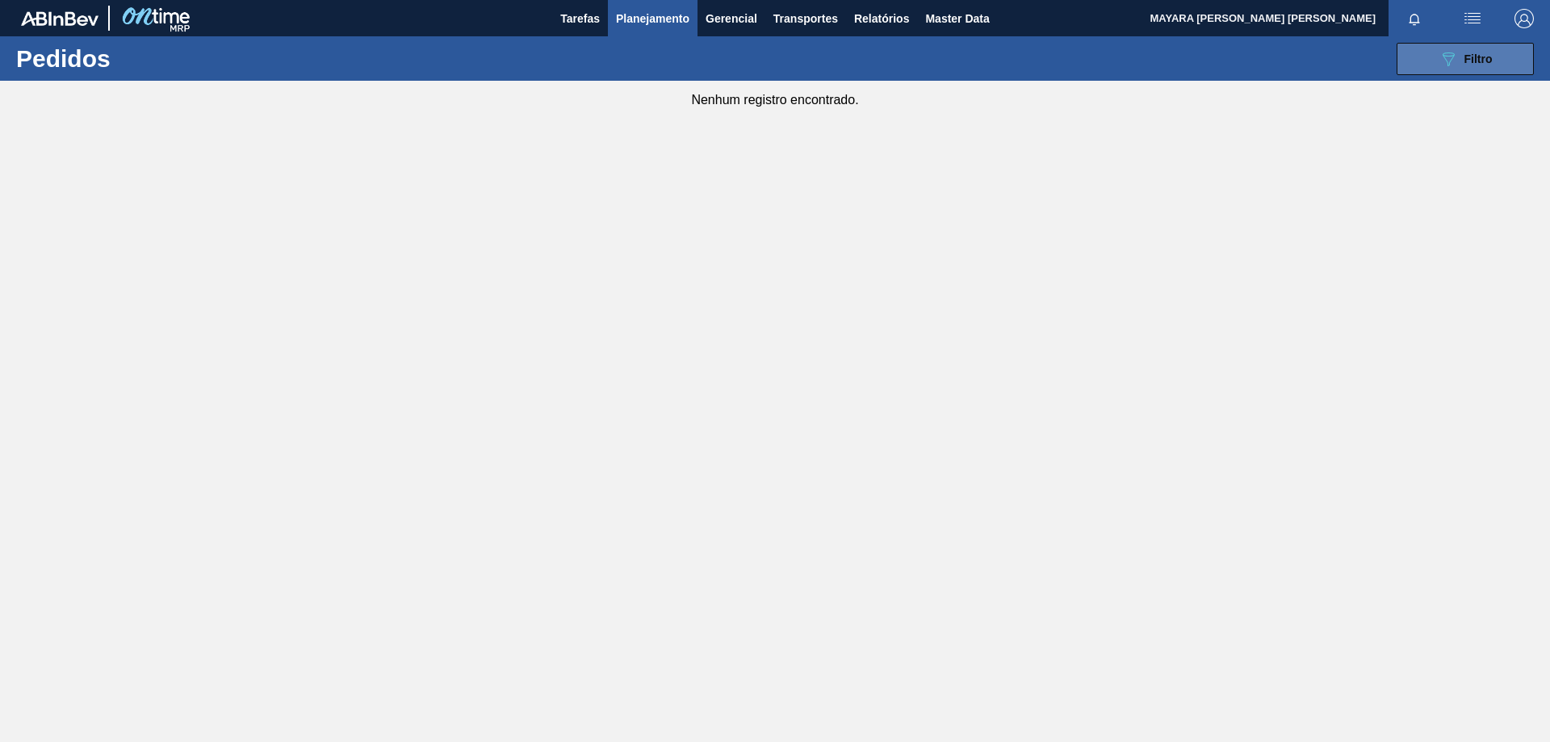
click at [1408, 64] on icon "089F7B8B-B2A5-4AFE-B5C0-19BA573D28AC" at bounding box center [1447, 58] width 19 height 19
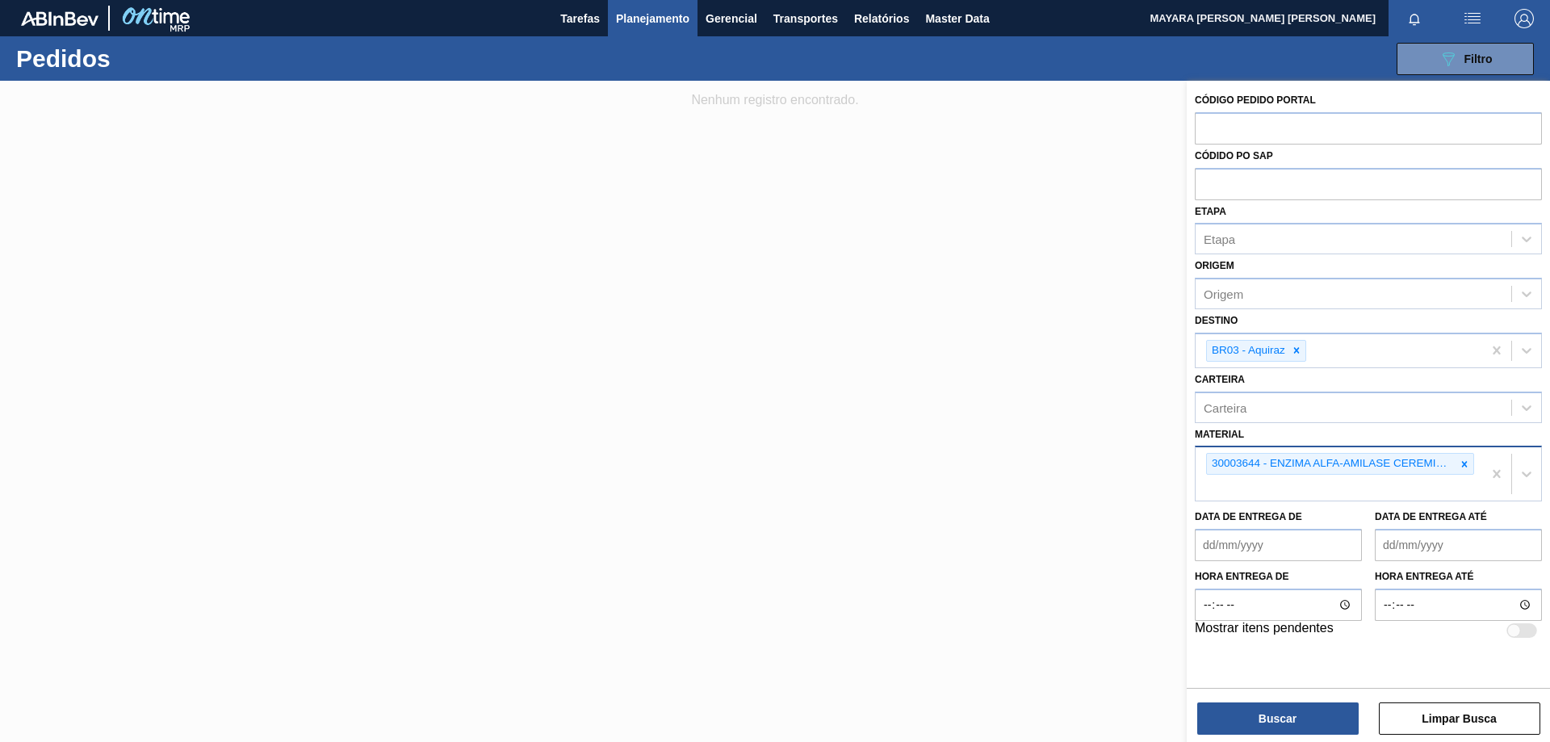
click at [1408, 464] on icon at bounding box center [1463, 463] width 11 height 11
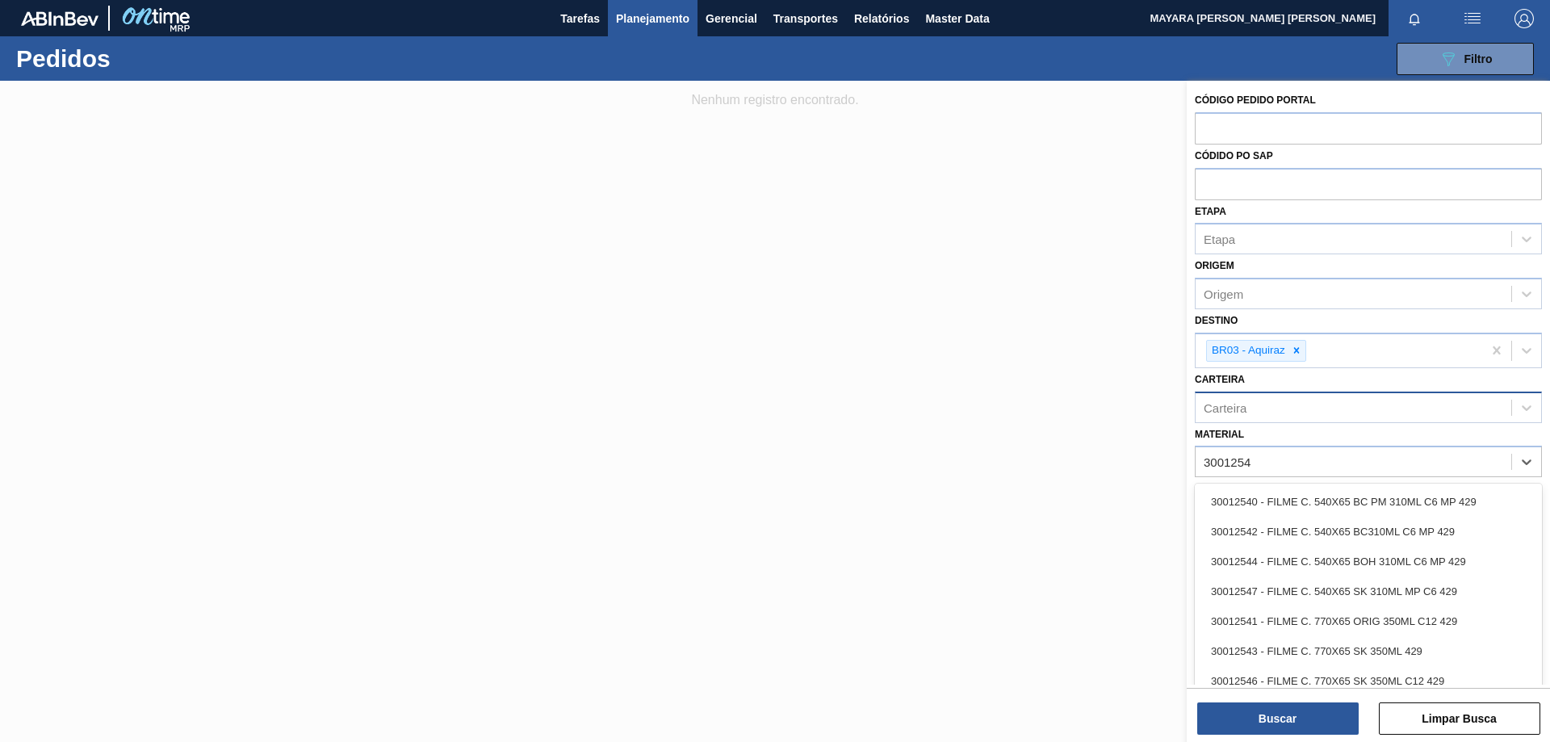
type input "30012546"
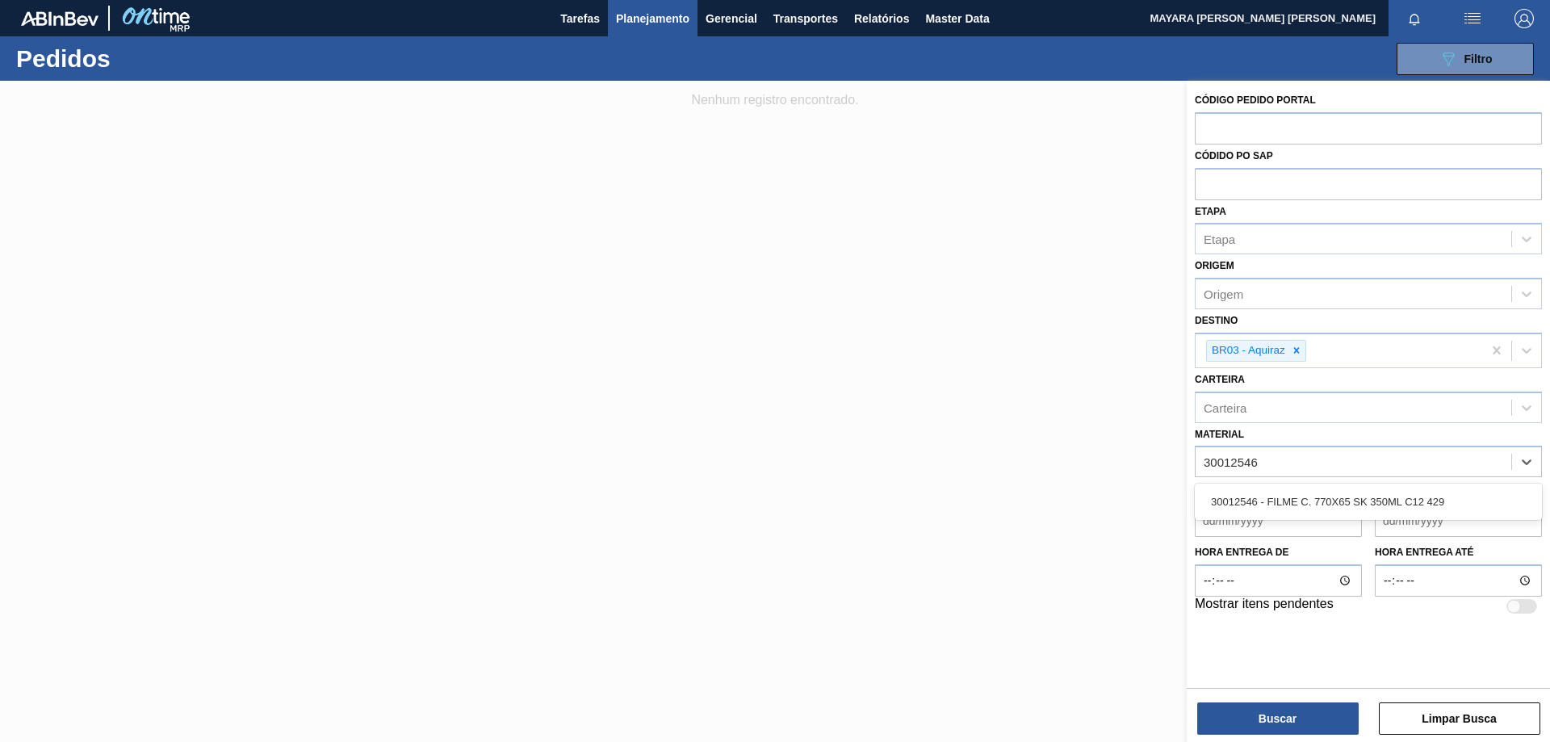
click at [1329, 503] on div "30012546 - FILME C. 770X65 SK 350ML C12 429" at bounding box center [1368, 502] width 347 height 30
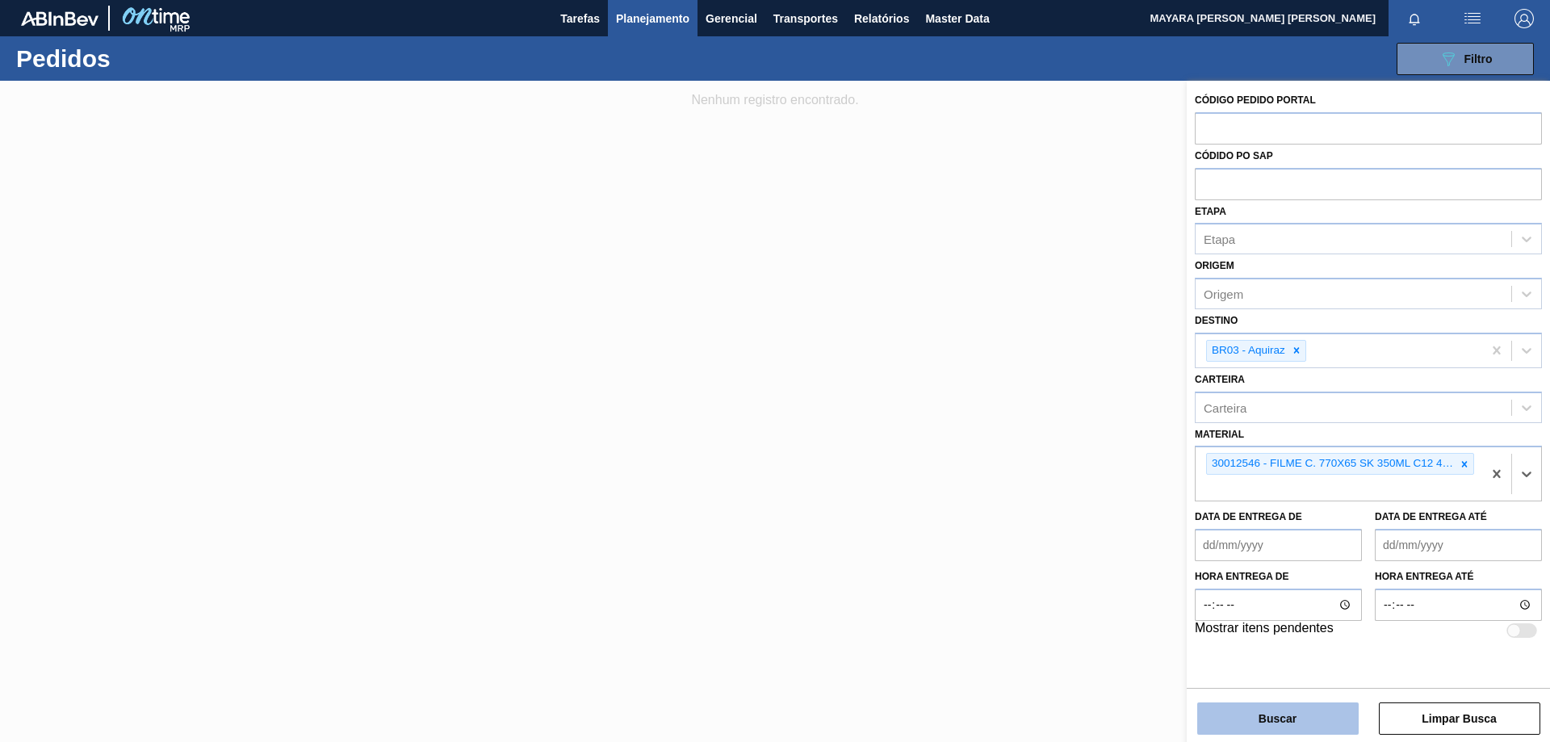
click at [1279, 673] on button "Buscar" at bounding box center [1277, 718] width 161 height 32
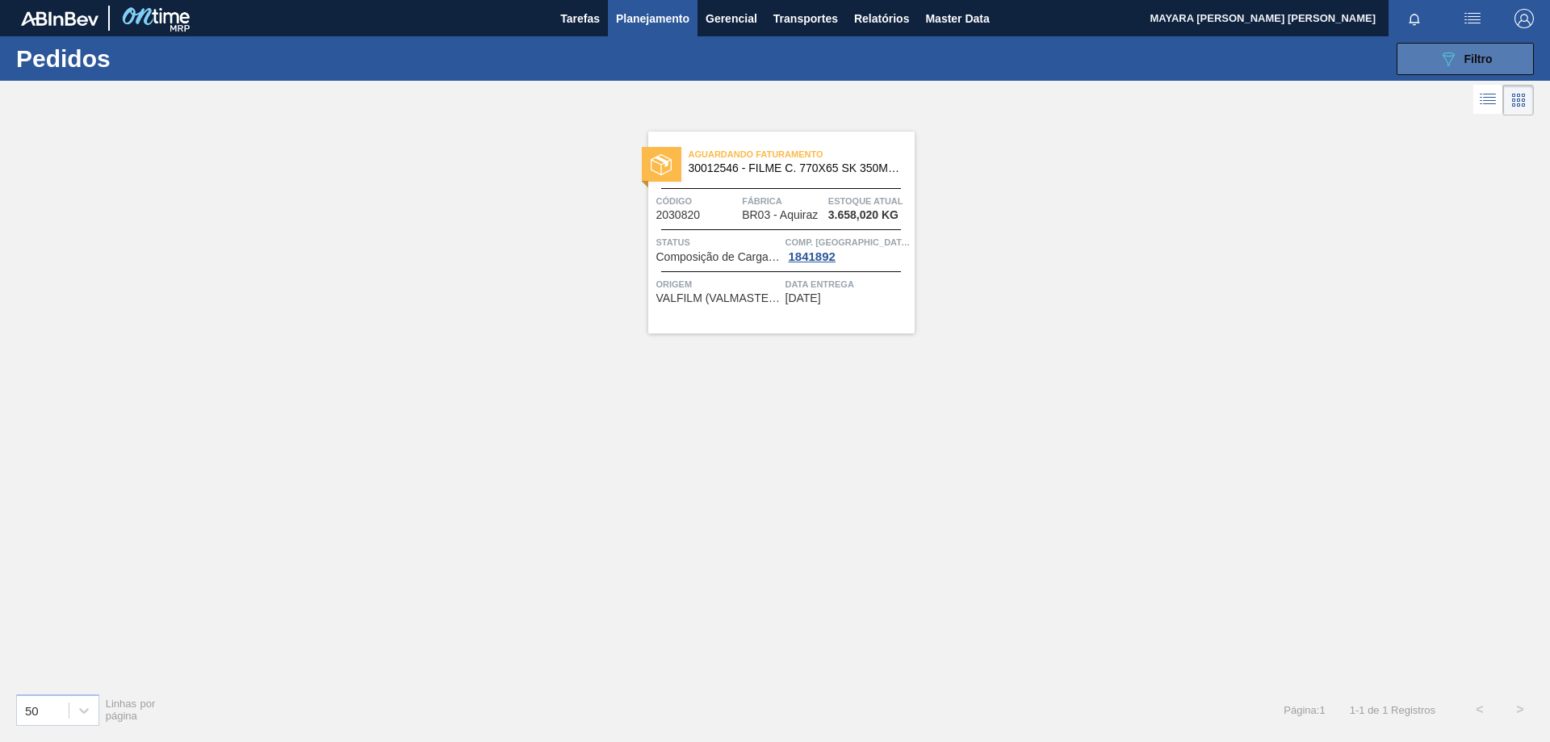
click at [1408, 69] on button "089F7B8B-B2A5-4AFE-B5C0-19BA573D28AC Filtro" at bounding box center [1464, 59] width 137 height 32
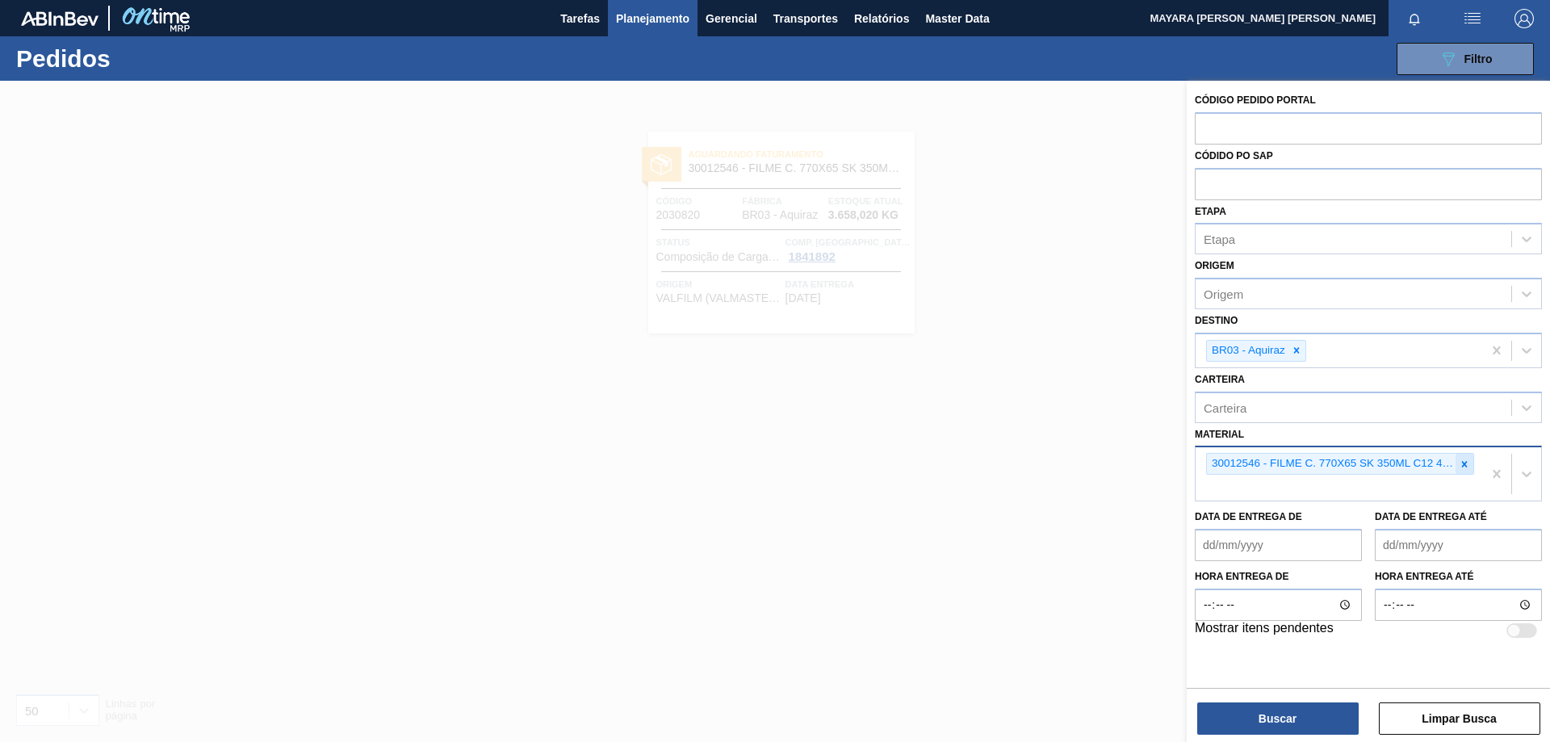
click at [1408, 464] on icon at bounding box center [1463, 463] width 11 height 11
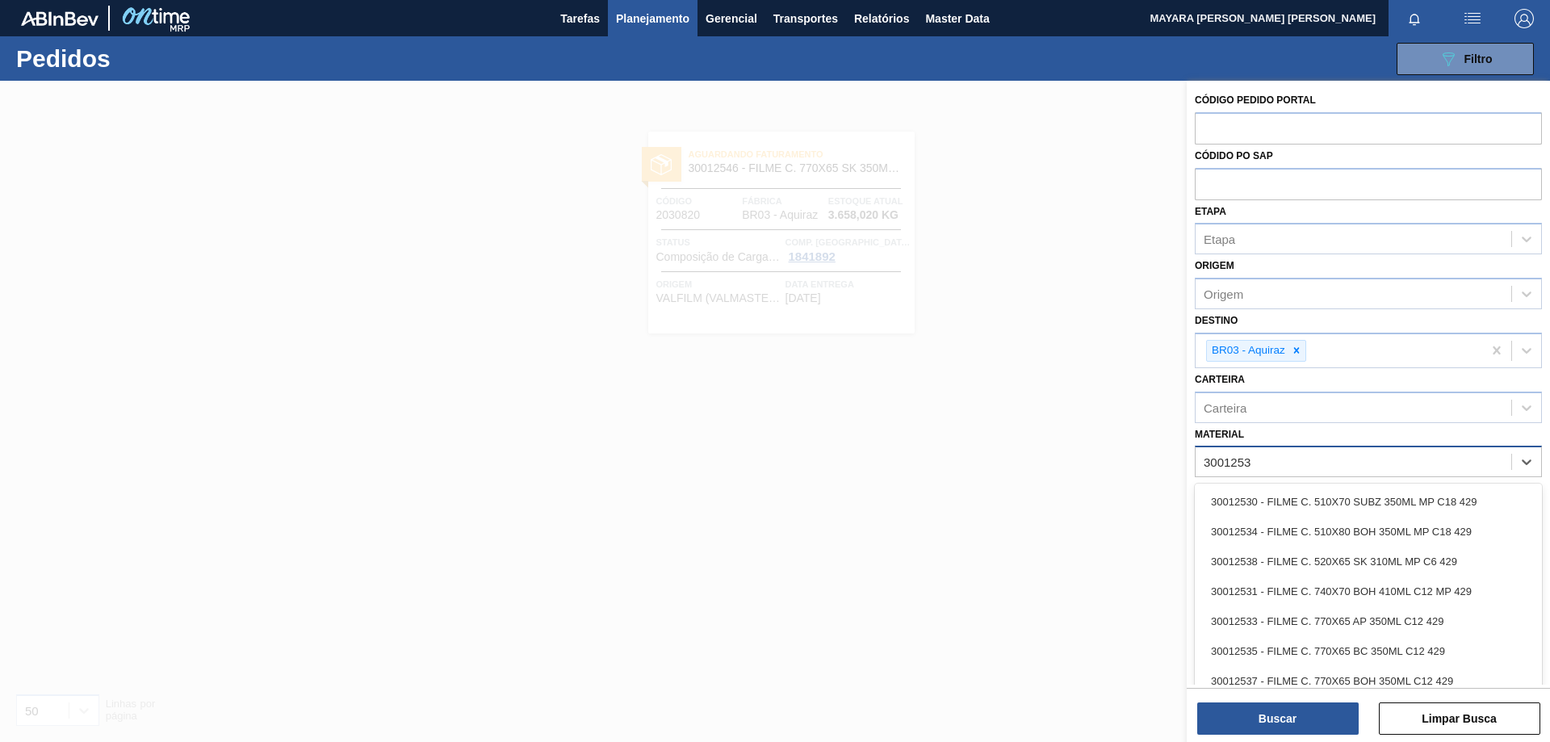
type input "30012535"
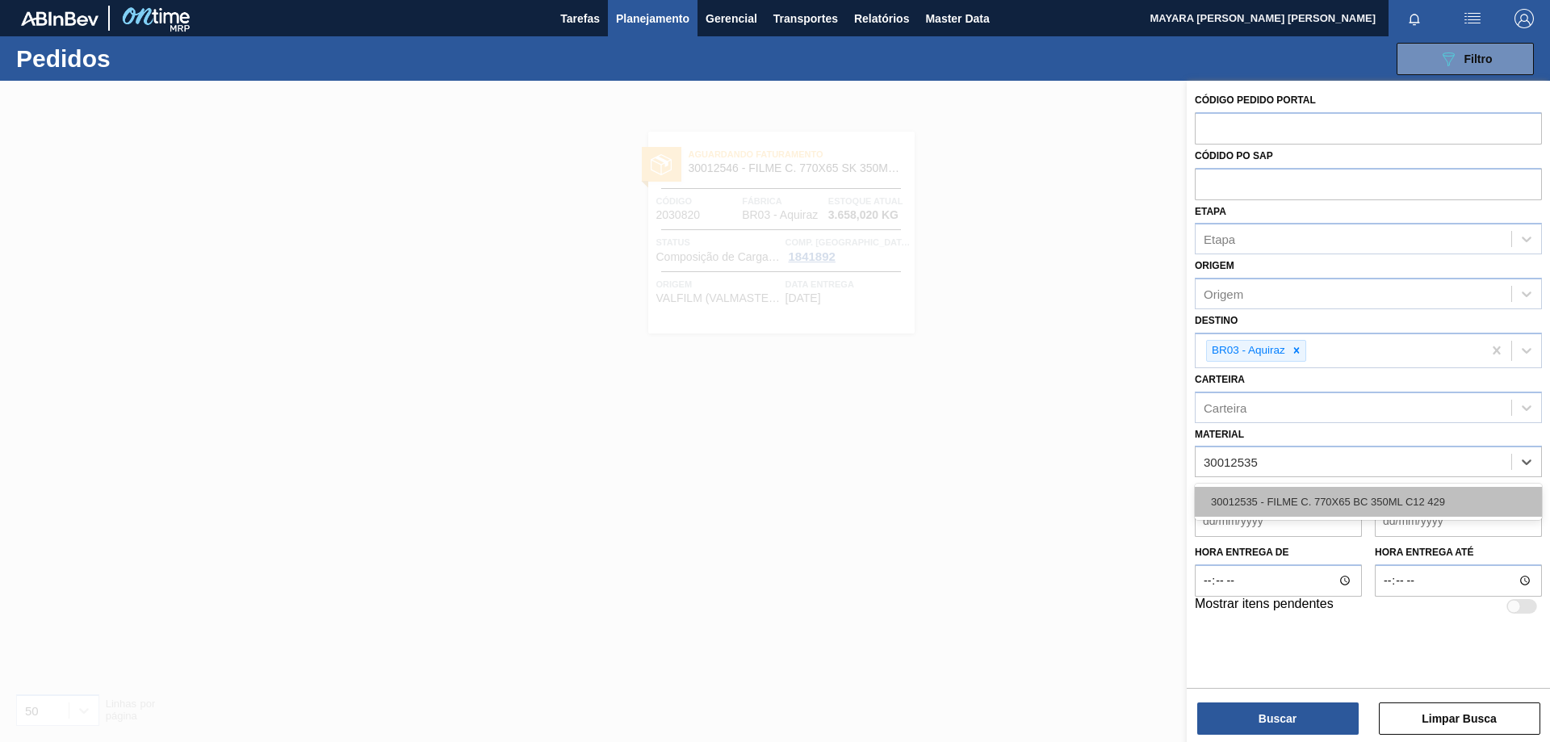
click at [1313, 496] on div "30012535 - FILME C. 770X65 BC 350ML C12 429" at bounding box center [1368, 502] width 347 height 30
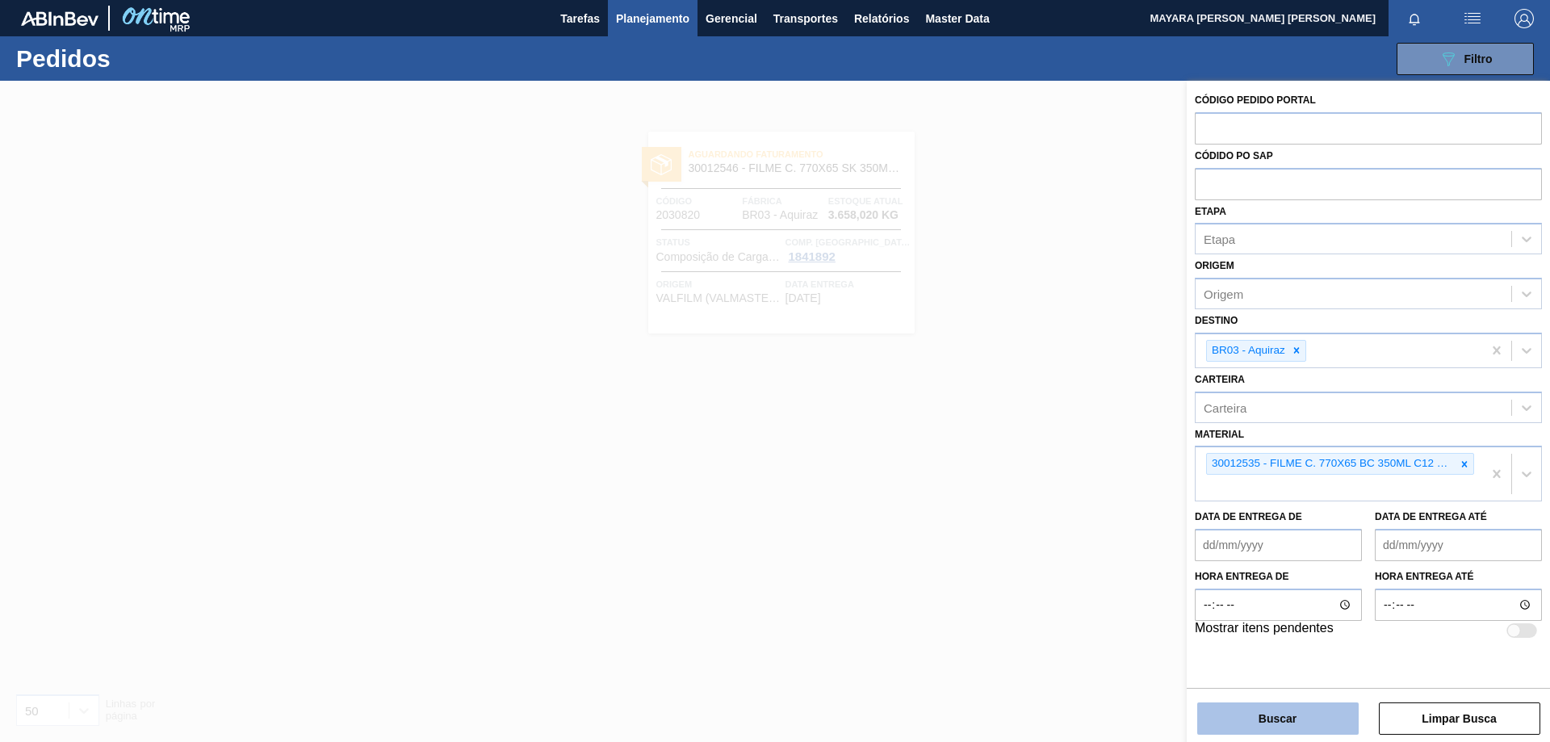
click at [1259, 673] on button "Buscar" at bounding box center [1277, 718] width 161 height 32
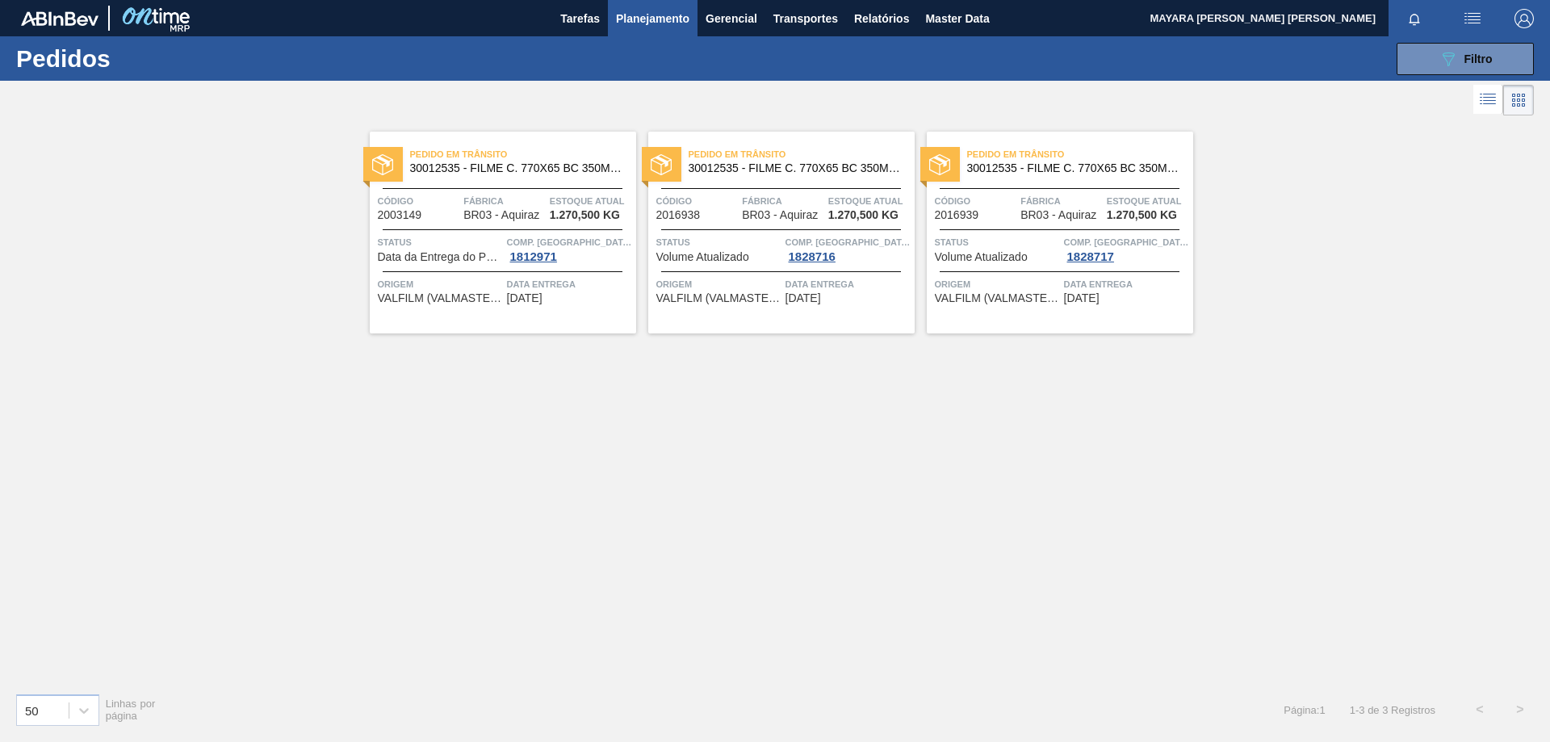
click at [508, 213] on span "BR03 - Aquiraz" at bounding box center [501, 215] width 76 height 12
